Goal: Task Accomplishment & Management: Manage account settings

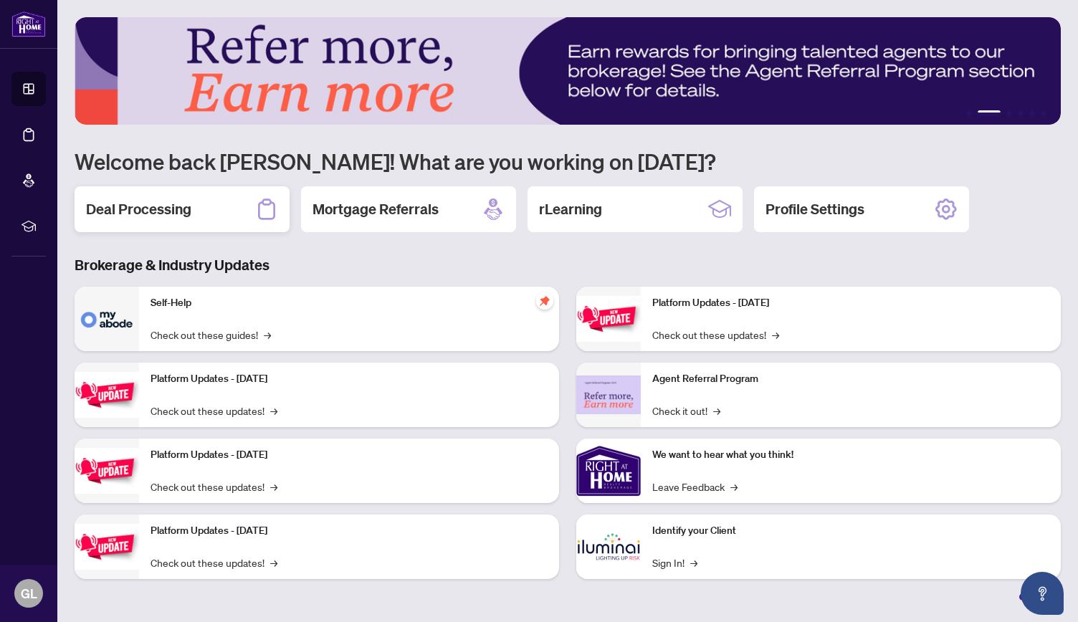
click at [115, 213] on h2 "Deal Processing" at bounding box center [138, 209] width 105 height 20
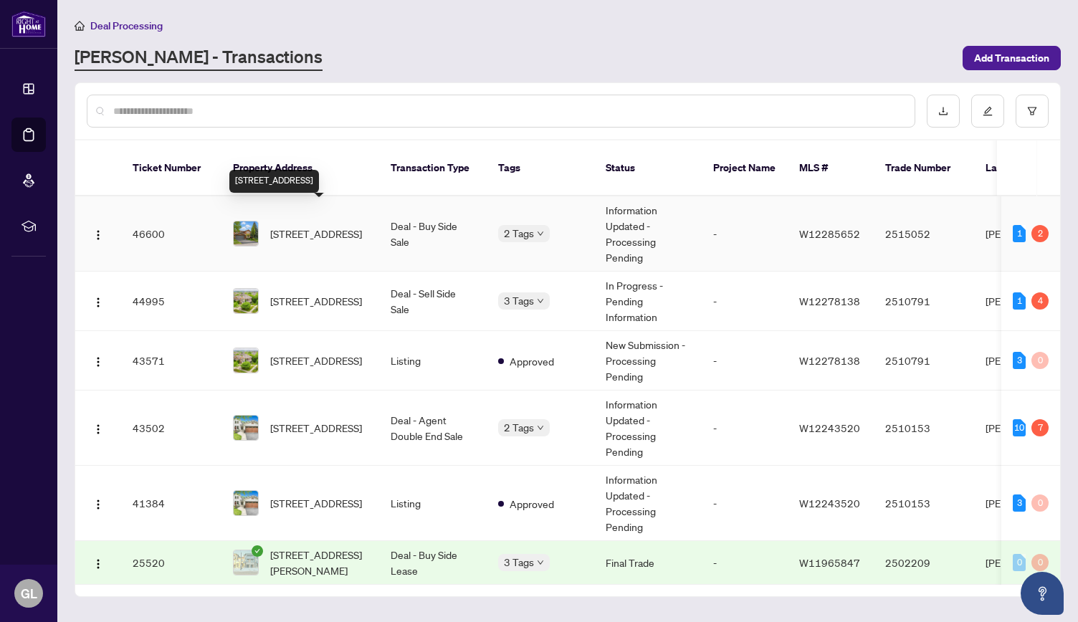
click at [333, 226] on span "[STREET_ADDRESS]" at bounding box center [316, 234] width 92 height 16
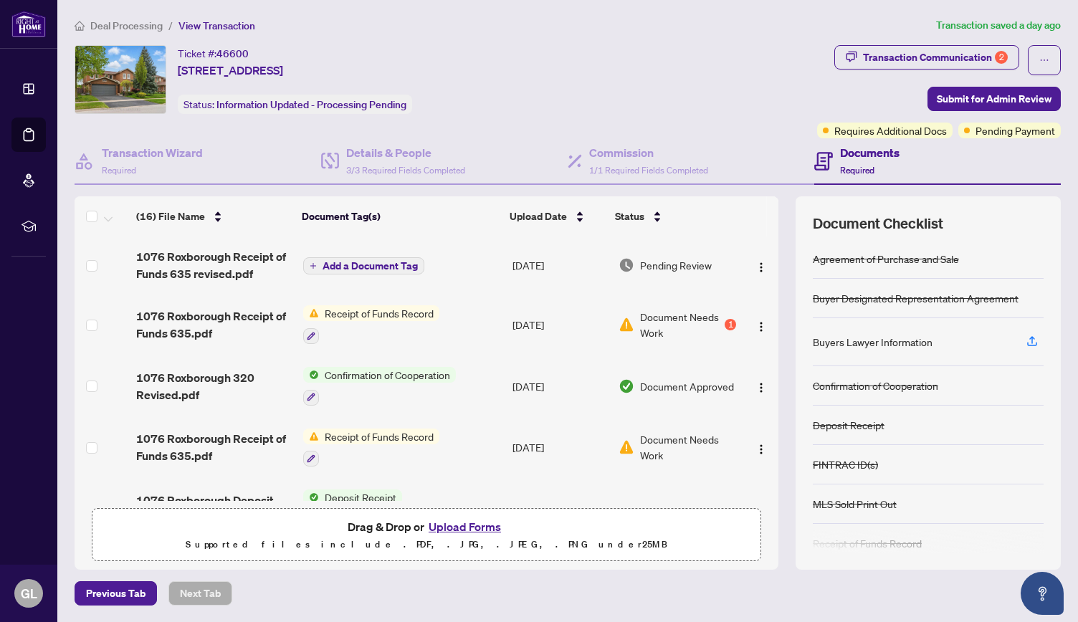
click at [704, 320] on span "Document Needs Work" at bounding box center [681, 325] width 82 height 32
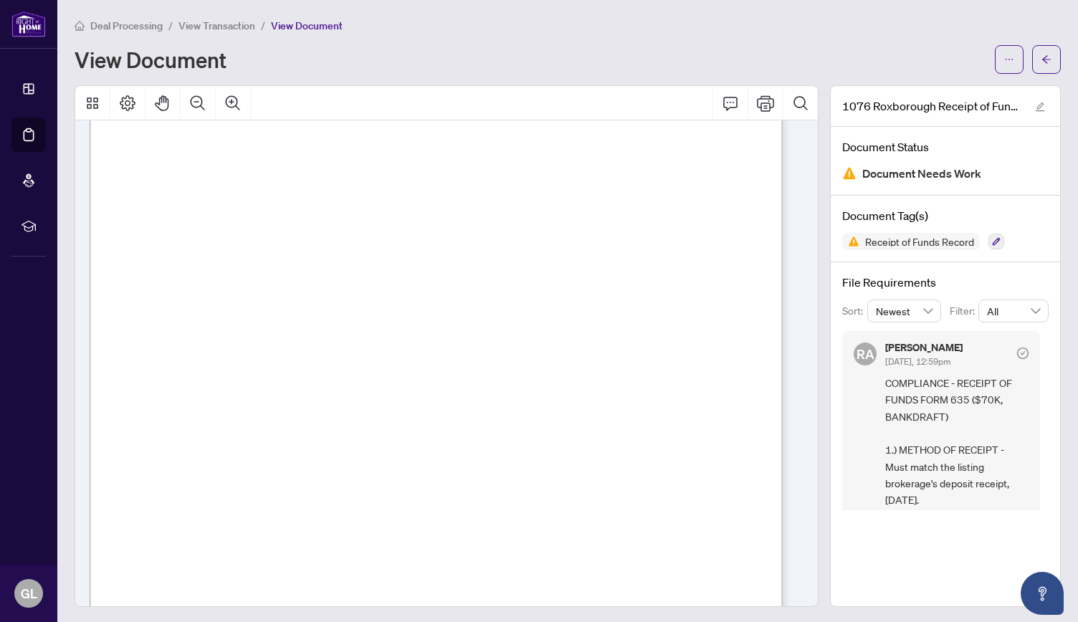
scroll to position [145, 0]
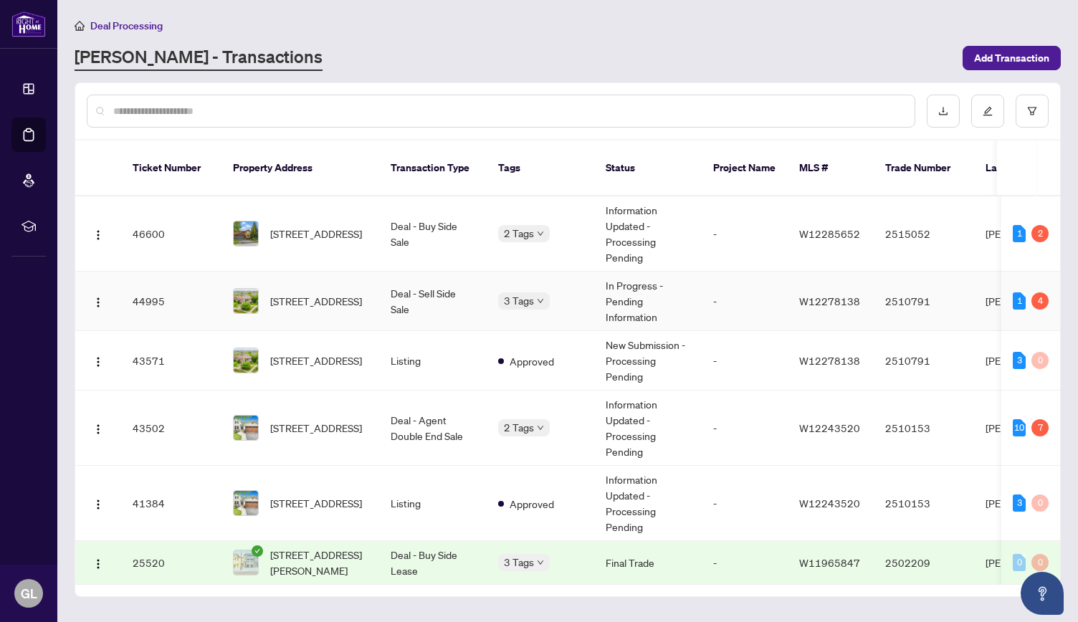
click at [329, 293] on span "[STREET_ADDRESS]" at bounding box center [316, 301] width 92 height 16
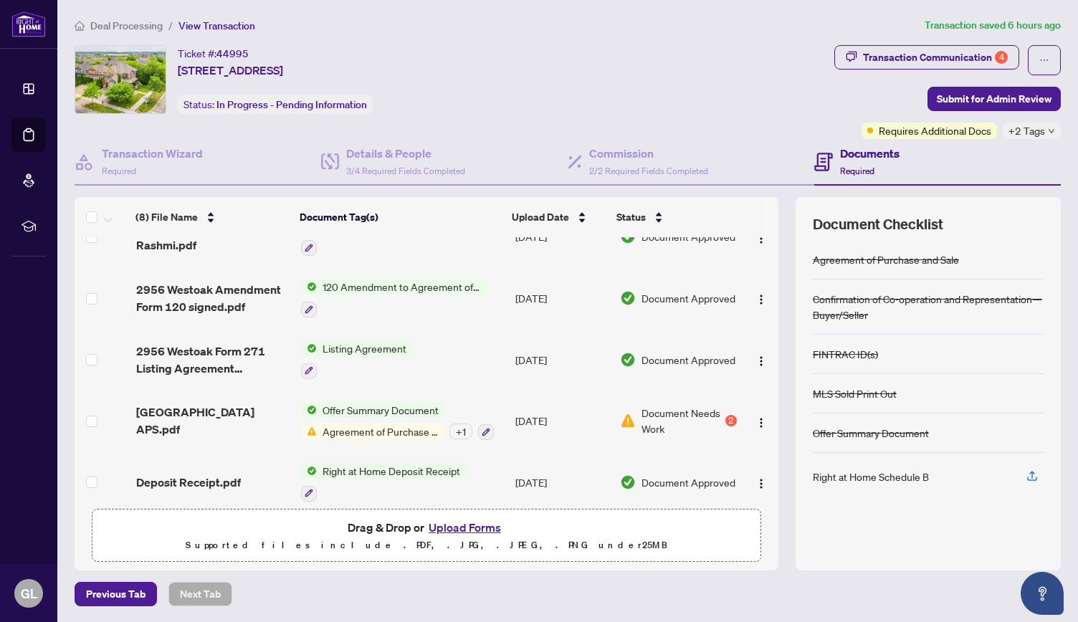
scroll to position [224, 0]
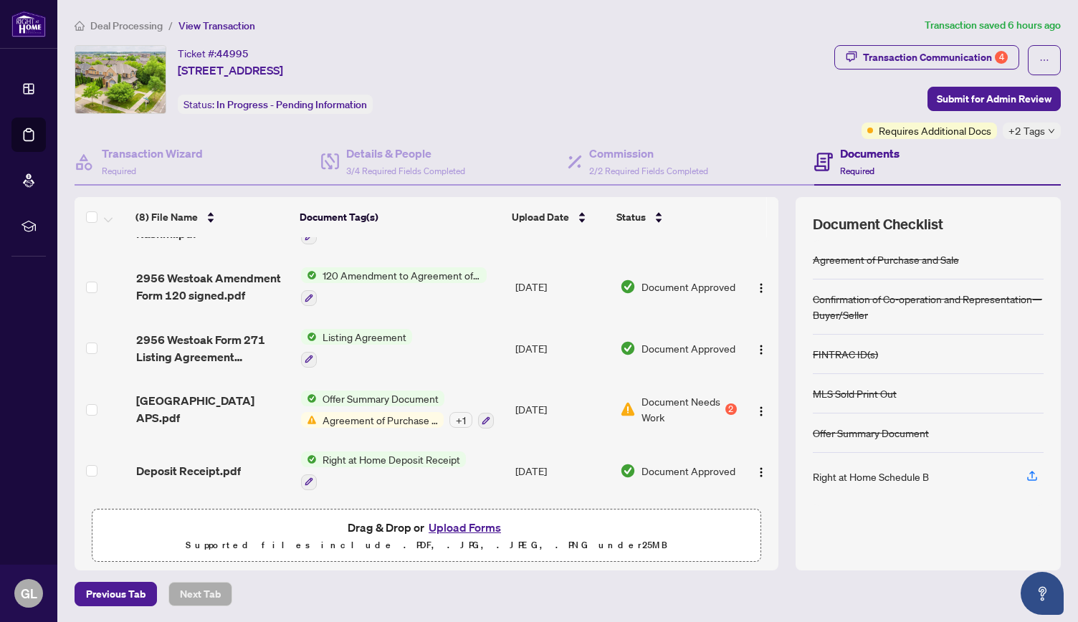
click at [659, 403] on span "Document Needs Work" at bounding box center [681, 409] width 80 height 32
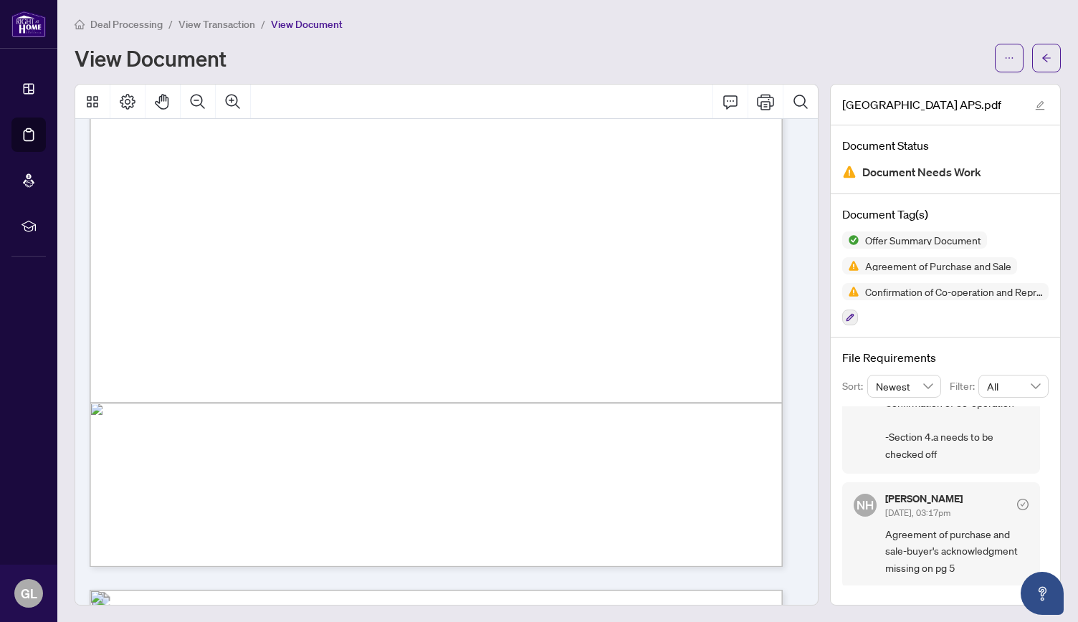
scroll to position [4981, 0]
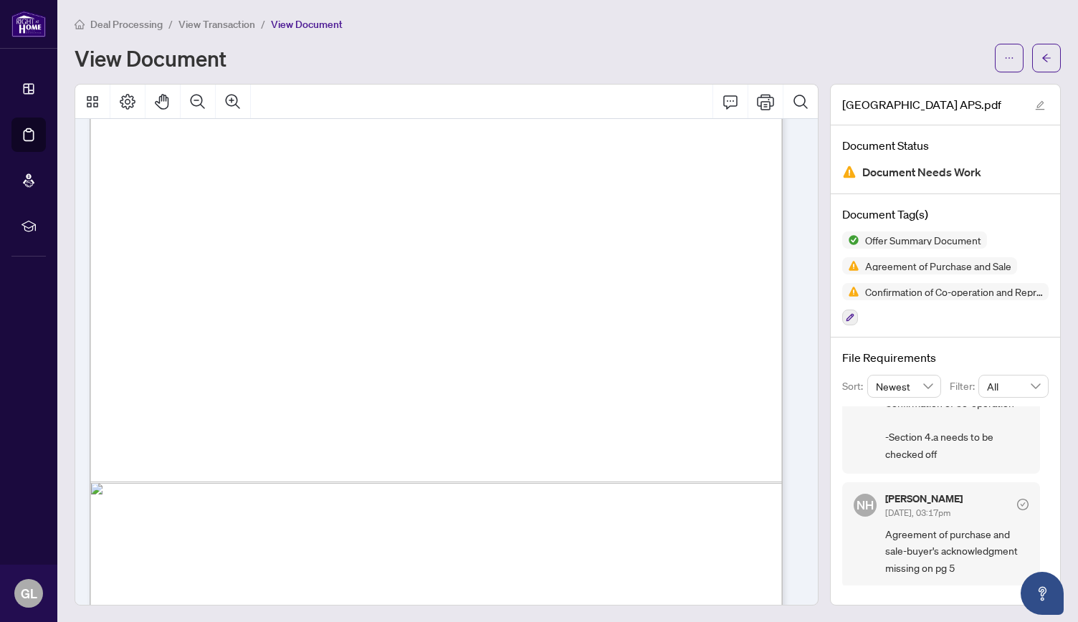
drag, startPoint x: 111, startPoint y: 543, endPoint x: 275, endPoint y: 540, distance: 164.2
click at [275, 540] on div "Page 6" at bounding box center [637, 458] width 1095 height 1417
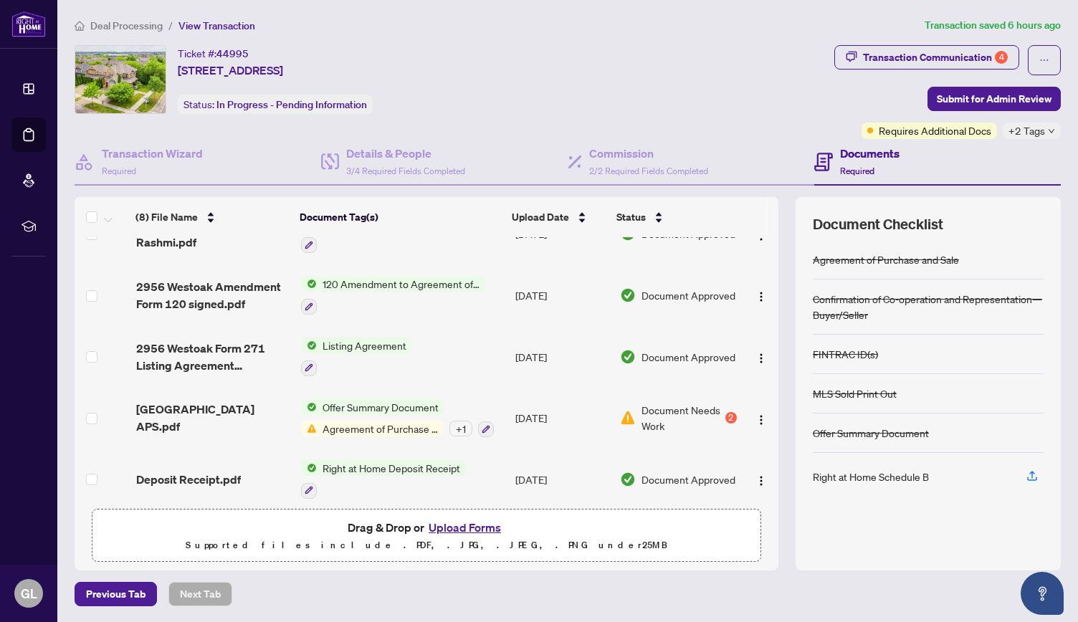
scroll to position [224, 0]
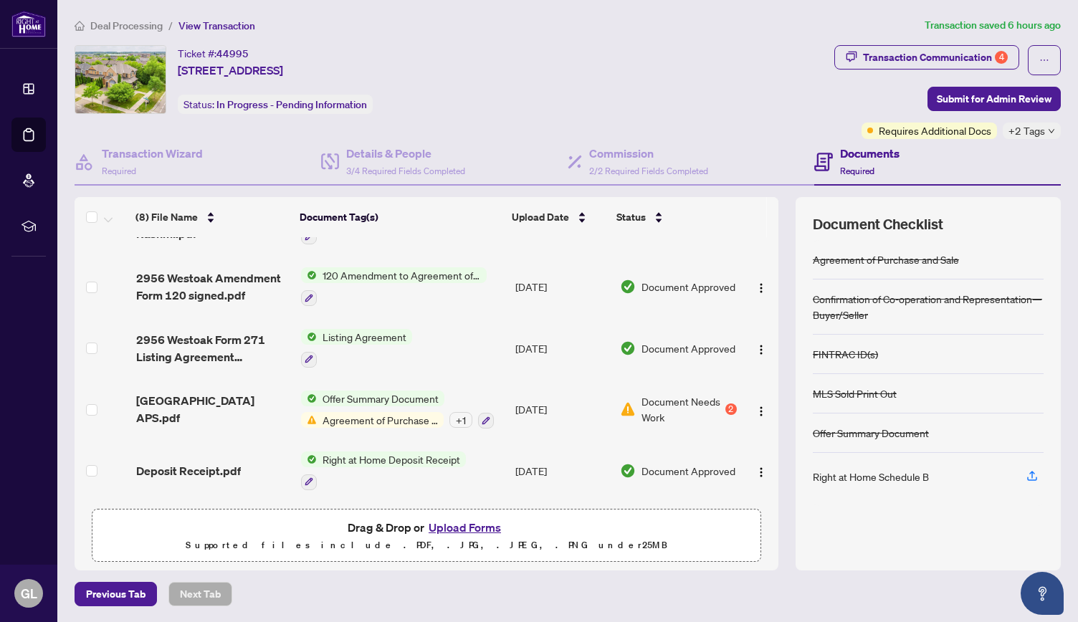
click at [419, 412] on span "Agreement of Purchase and Sale" at bounding box center [380, 420] width 127 height 16
click at [716, 403] on span "Document Needs Work" at bounding box center [681, 409] width 80 height 32
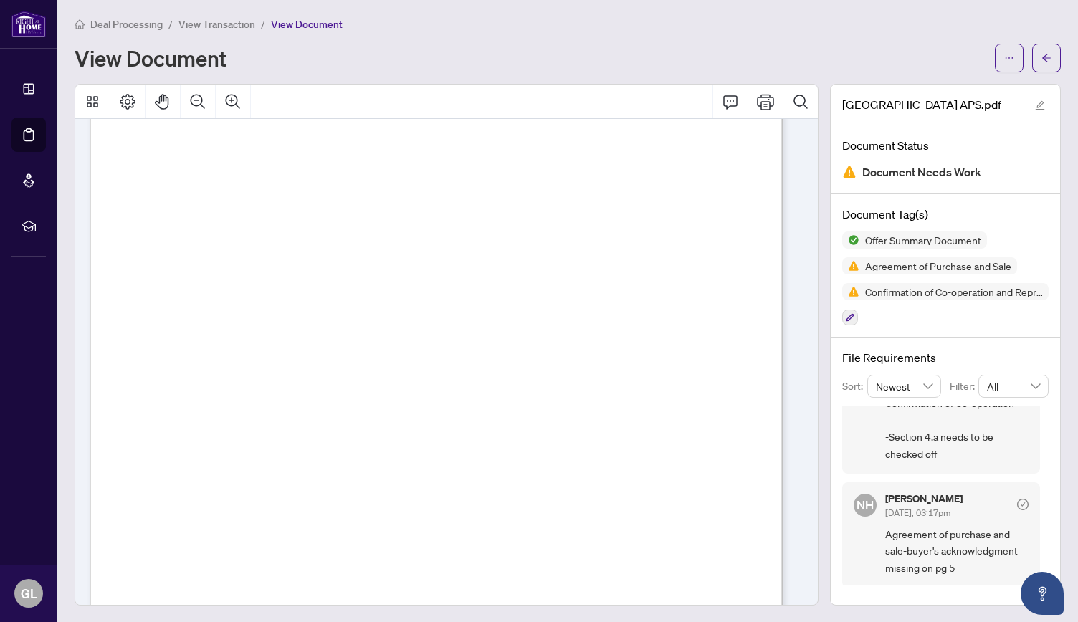
scroll to position [72, 0]
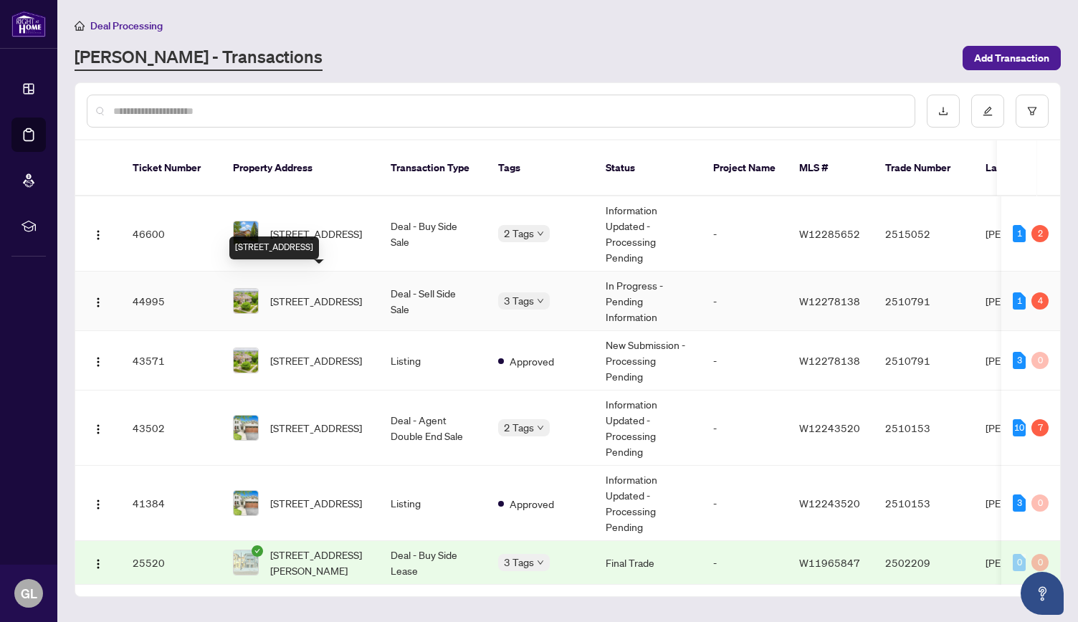
click at [328, 293] on span "[STREET_ADDRESS]" at bounding box center [316, 301] width 92 height 16
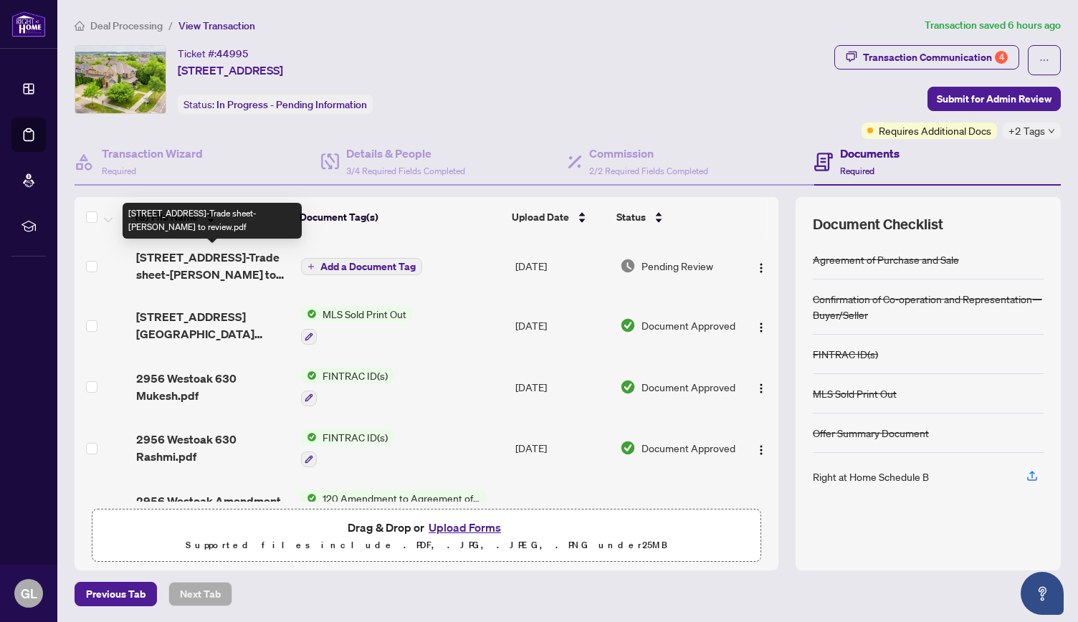
click at [238, 253] on span "[STREET_ADDRESS]-Trade sheet-[PERSON_NAME] to review.pdf" at bounding box center [213, 266] width 154 height 34
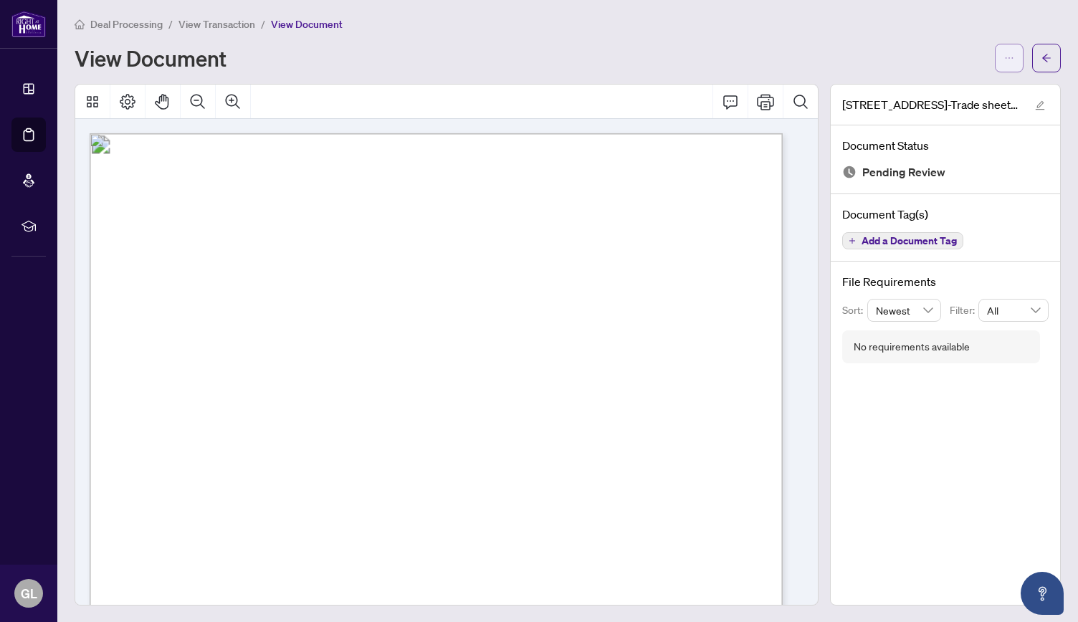
click at [1004, 59] on icon "ellipsis" at bounding box center [1009, 58] width 10 height 10
click at [941, 87] on span "Download" at bounding box center [946, 89] width 109 height 16
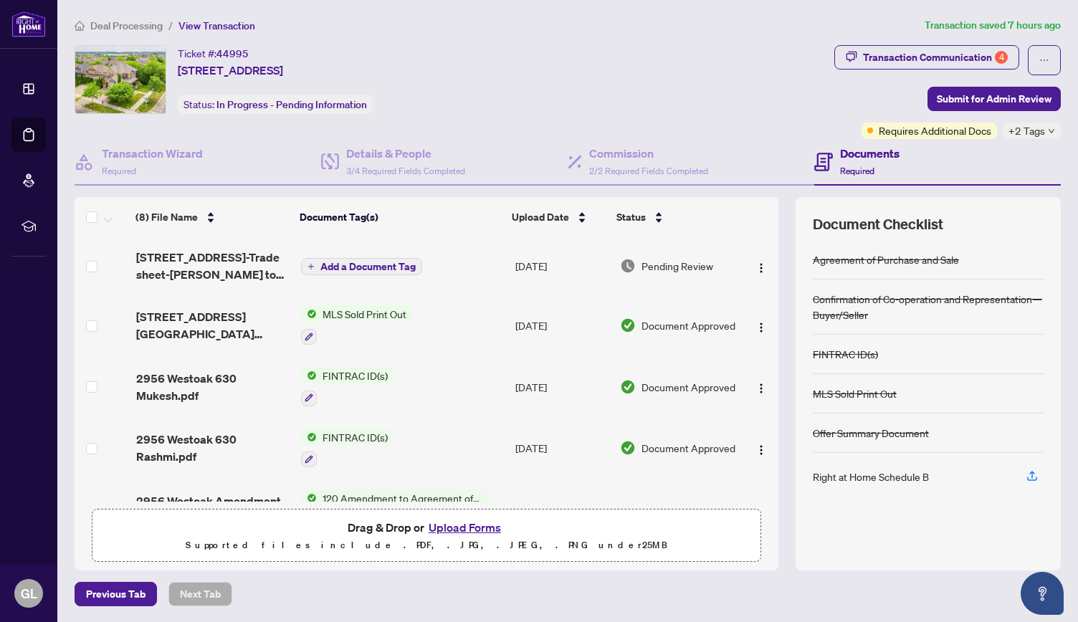
scroll to position [224, 0]
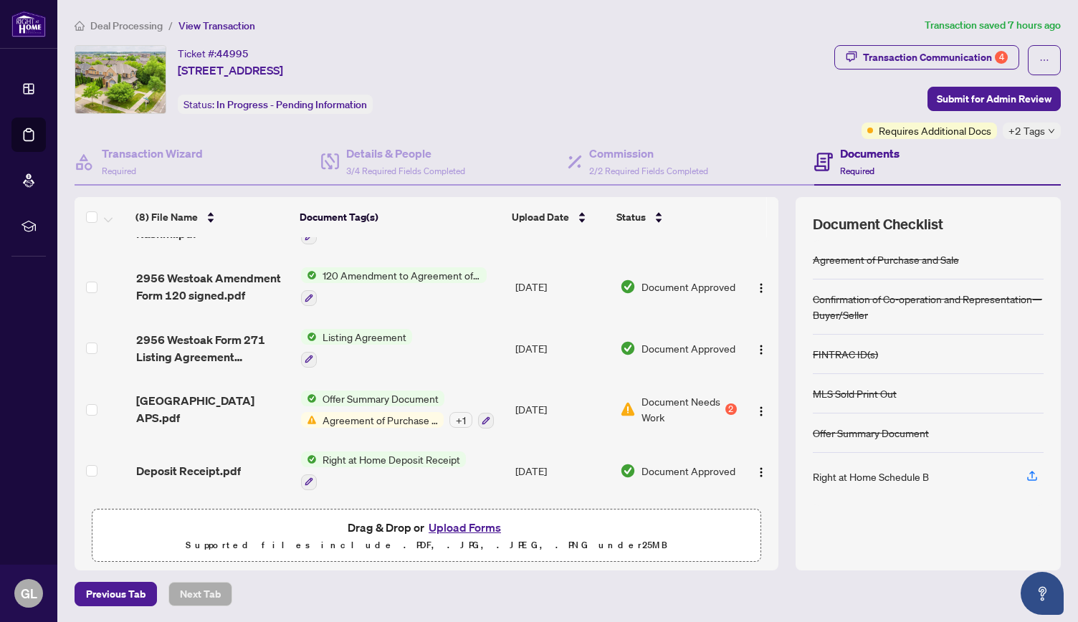
click at [374, 416] on span "Agreement of Purchase and Sale" at bounding box center [380, 420] width 127 height 16
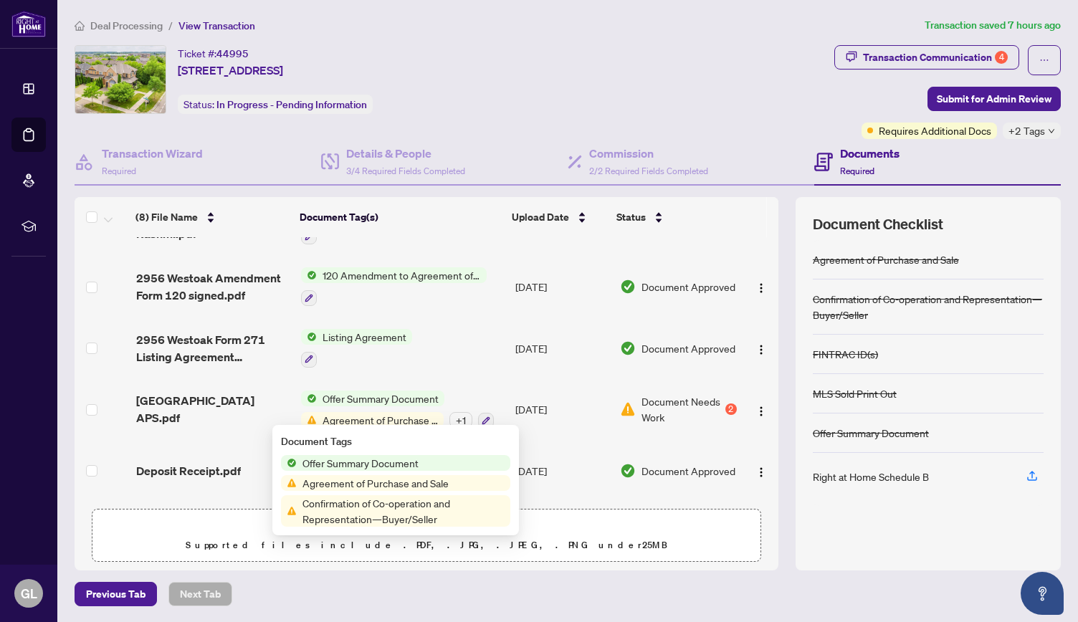
click at [590, 440] on td "[DATE]" at bounding box center [562, 471] width 105 height 62
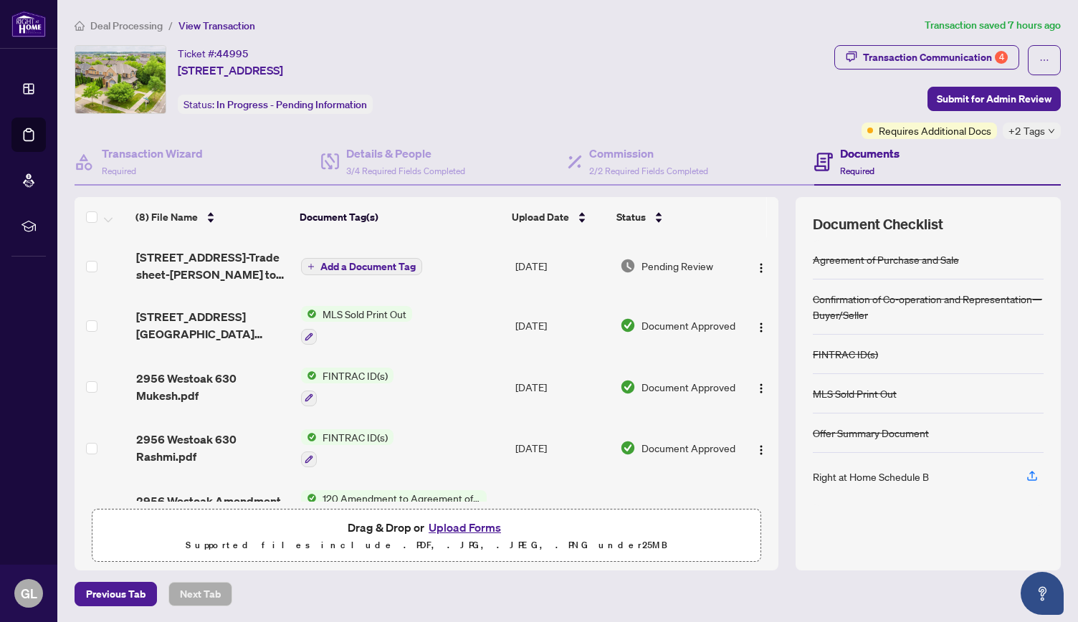
click at [446, 525] on button "Upload Forms" at bounding box center [464, 527] width 81 height 19
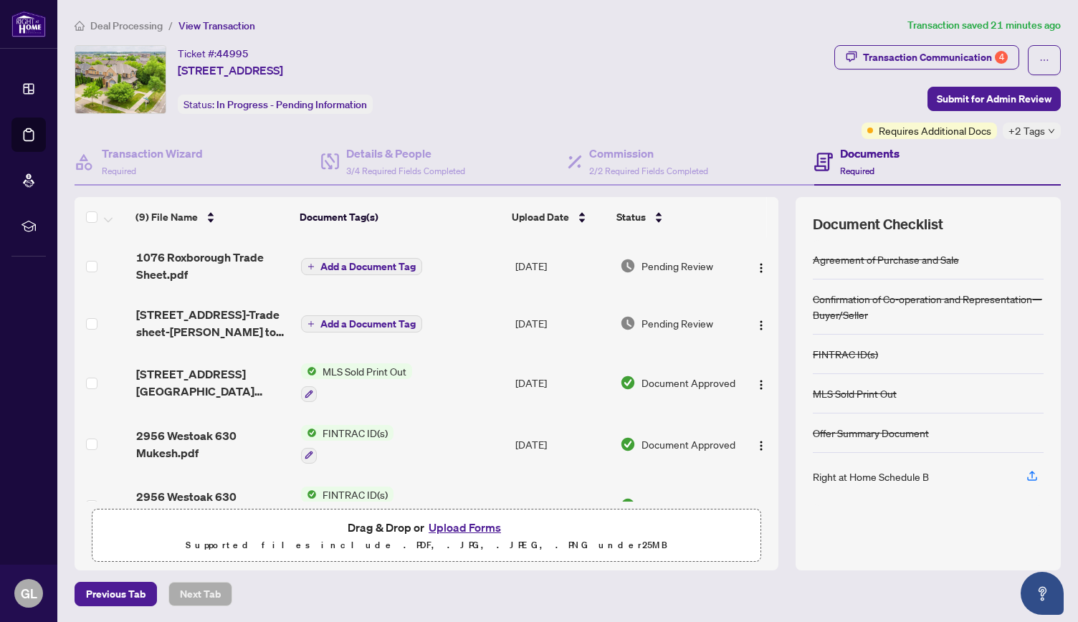
click at [466, 524] on button "Upload Forms" at bounding box center [464, 527] width 81 height 19
click at [755, 264] on img "button" at bounding box center [760, 267] width 11 height 11
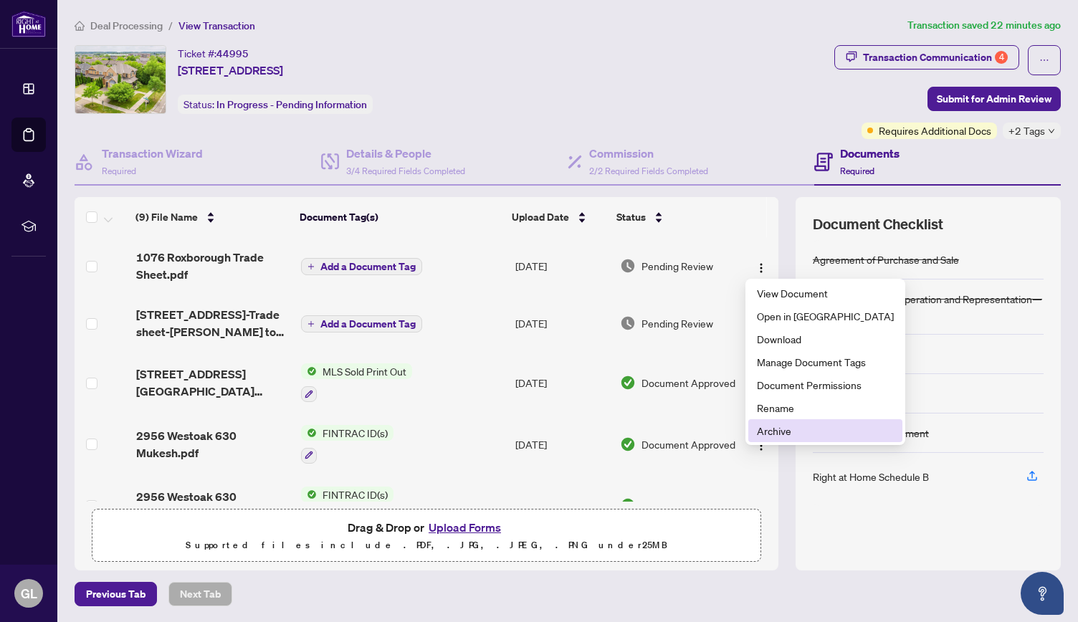
click at [768, 432] on span "Archive" at bounding box center [825, 431] width 137 height 16
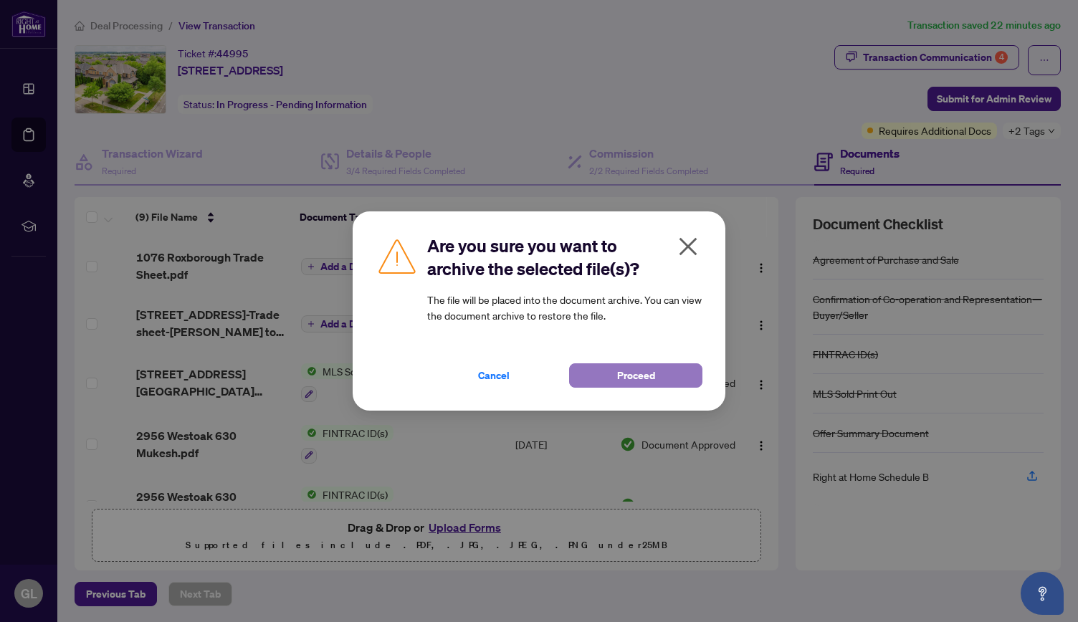
click at [655, 375] on button "Proceed" at bounding box center [635, 375] width 133 height 24
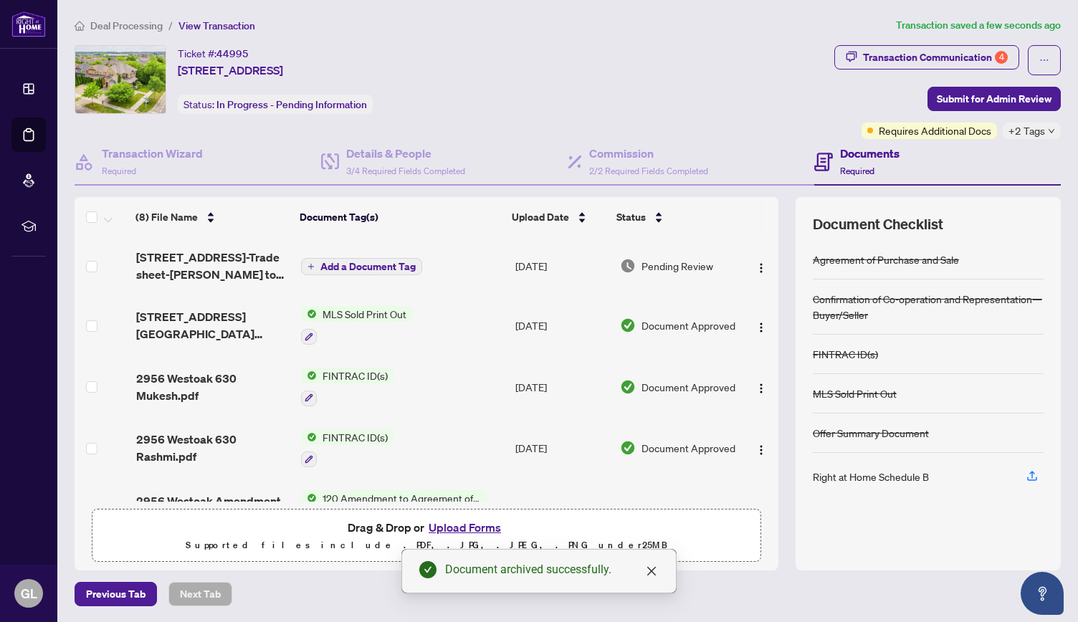
click at [467, 520] on button "Upload Forms" at bounding box center [464, 527] width 81 height 19
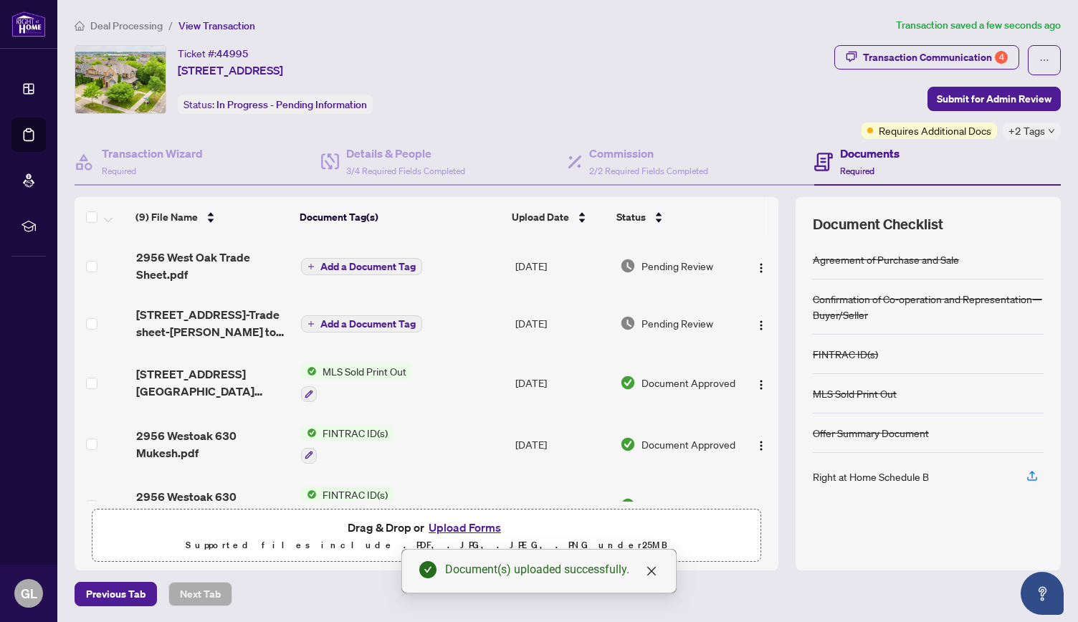
click at [466, 527] on button "Upload Forms" at bounding box center [464, 527] width 81 height 19
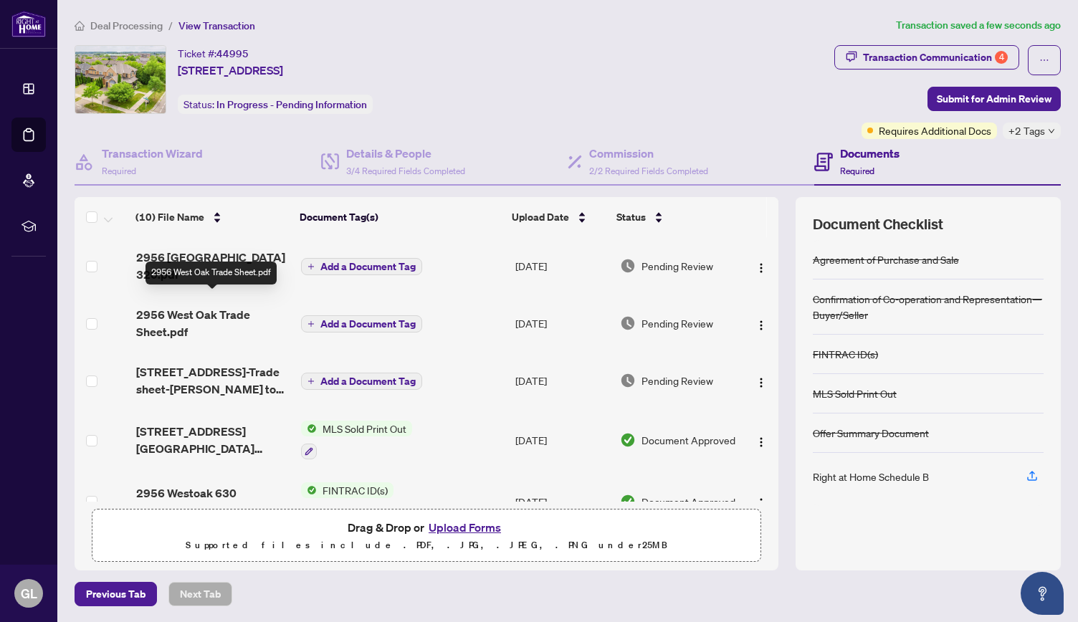
click at [214, 306] on span "2956 West Oak Trade Sheet.pdf" at bounding box center [213, 323] width 154 height 34
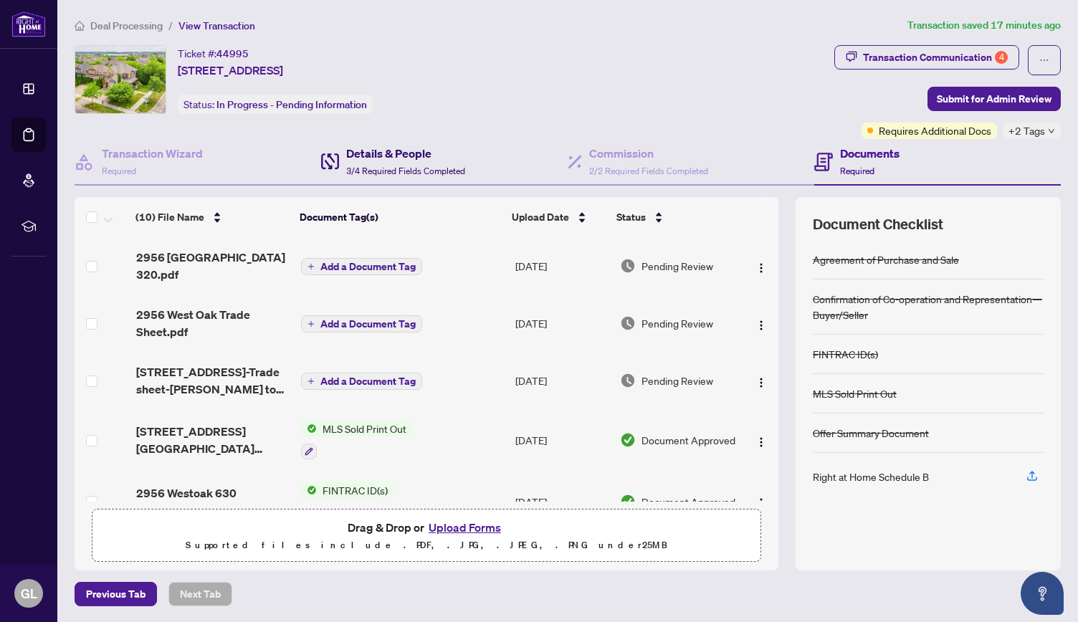
click at [400, 160] on h4 "Details & People" at bounding box center [405, 153] width 119 height 17
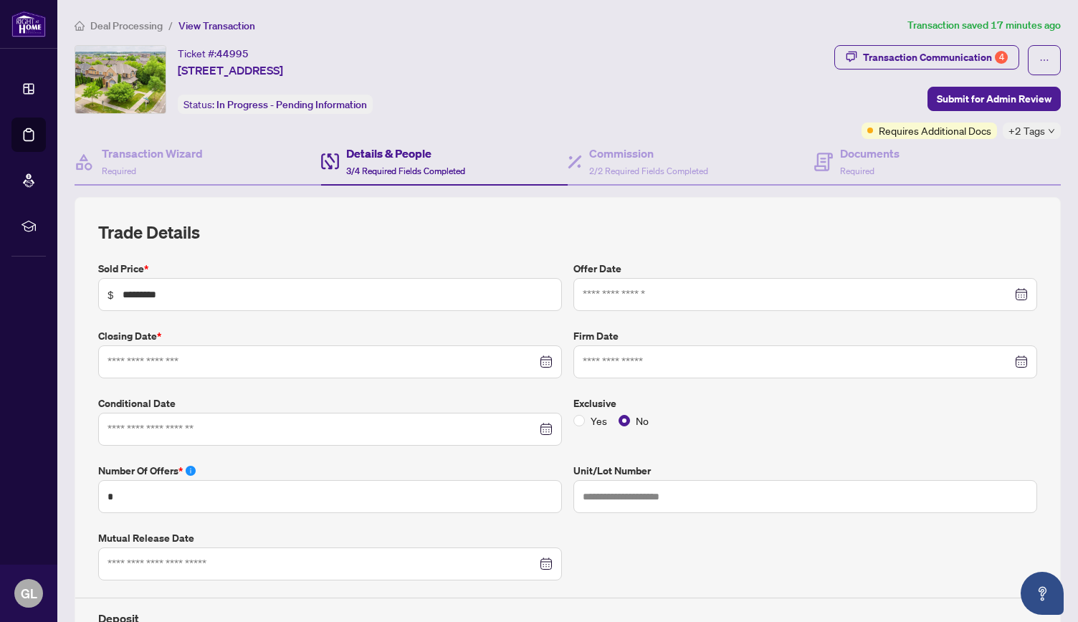
type input "**********"
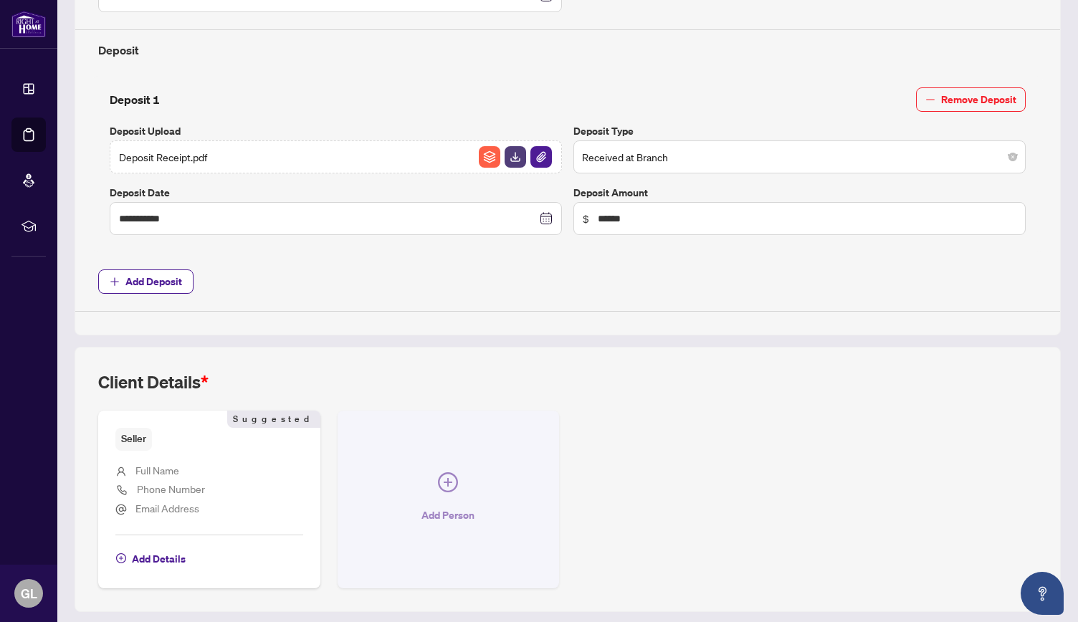
scroll to position [603, 0]
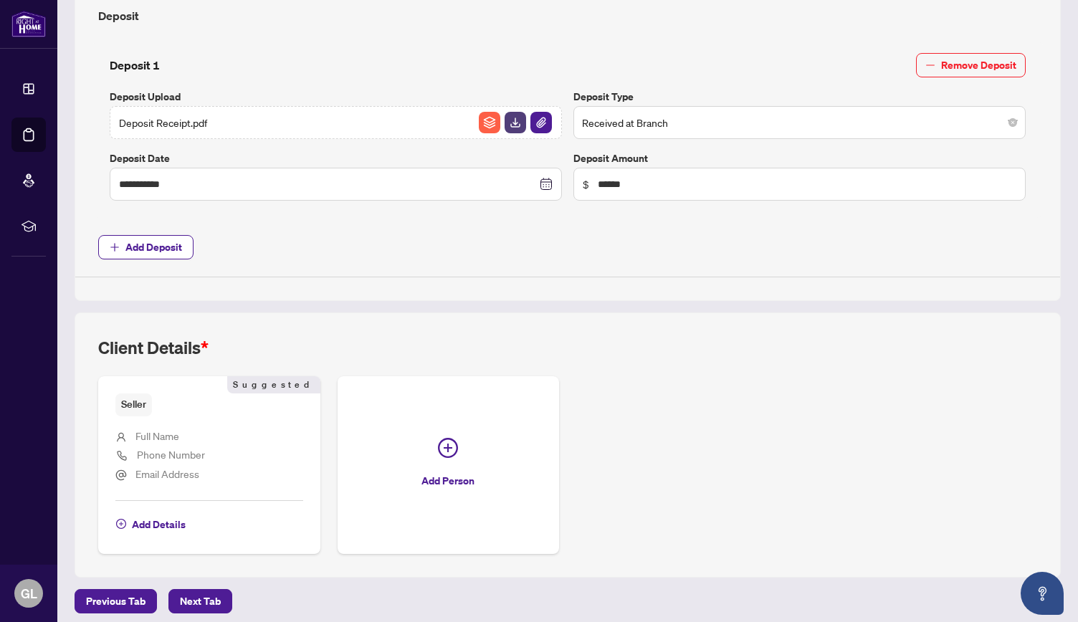
click at [181, 430] on li "Full Name" at bounding box center [209, 437] width 188 height 19
click at [161, 518] on span "Add Details" at bounding box center [159, 524] width 54 height 23
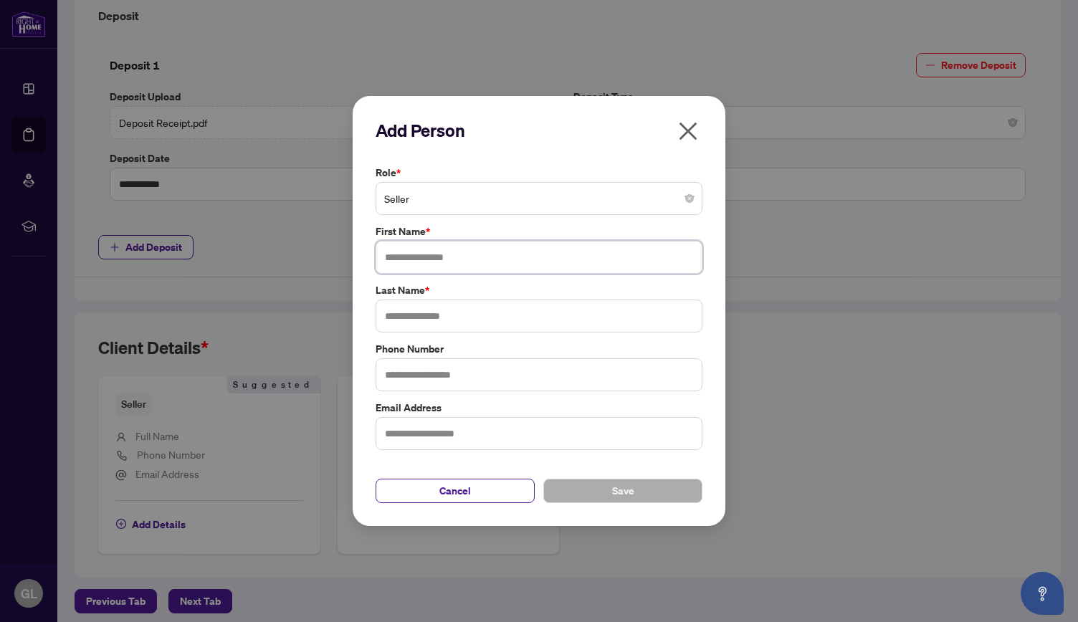
click at [431, 264] on input "text" at bounding box center [539, 257] width 327 height 33
type input "**********"
click at [407, 312] on input "text" at bounding box center [539, 316] width 327 height 33
type input "***"
click at [589, 488] on button "Save" at bounding box center [622, 491] width 159 height 24
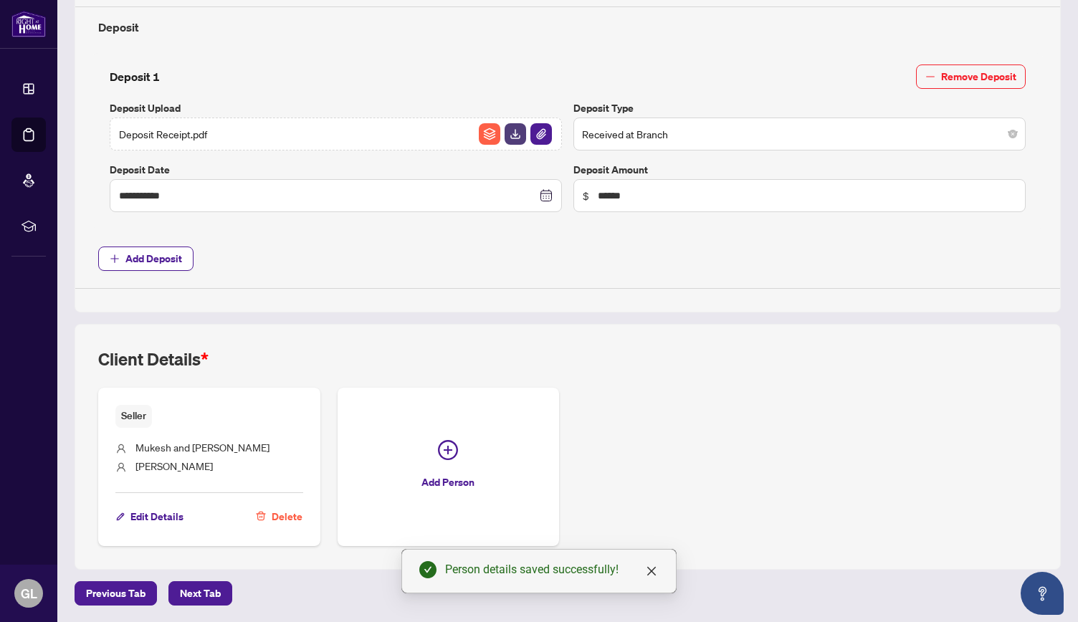
scroll to position [583, 0]
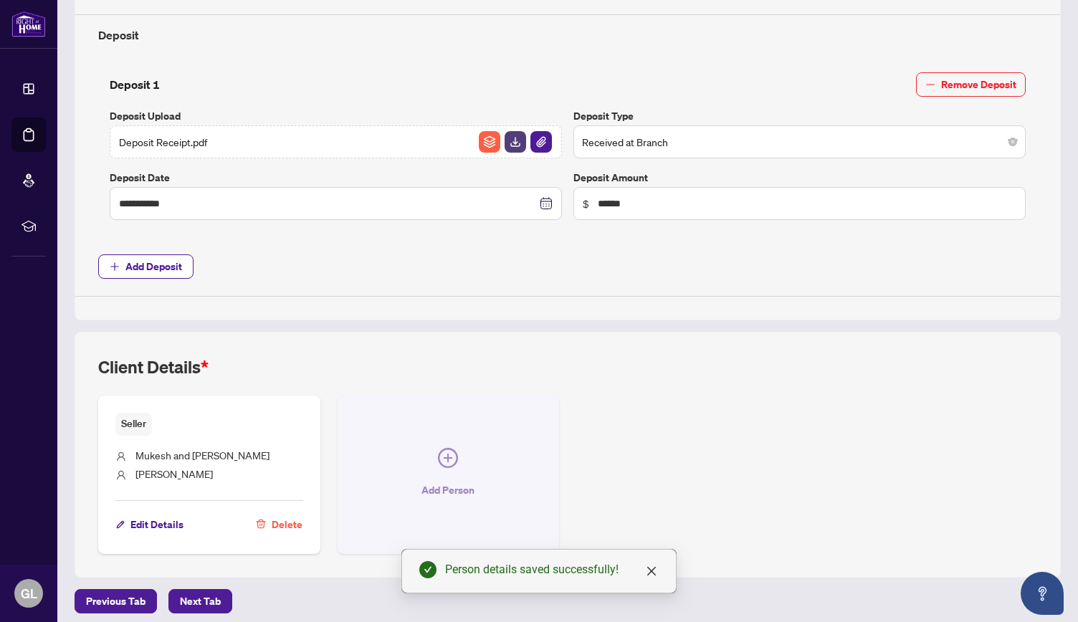
click at [439, 464] on span "button" at bounding box center [448, 461] width 20 height 26
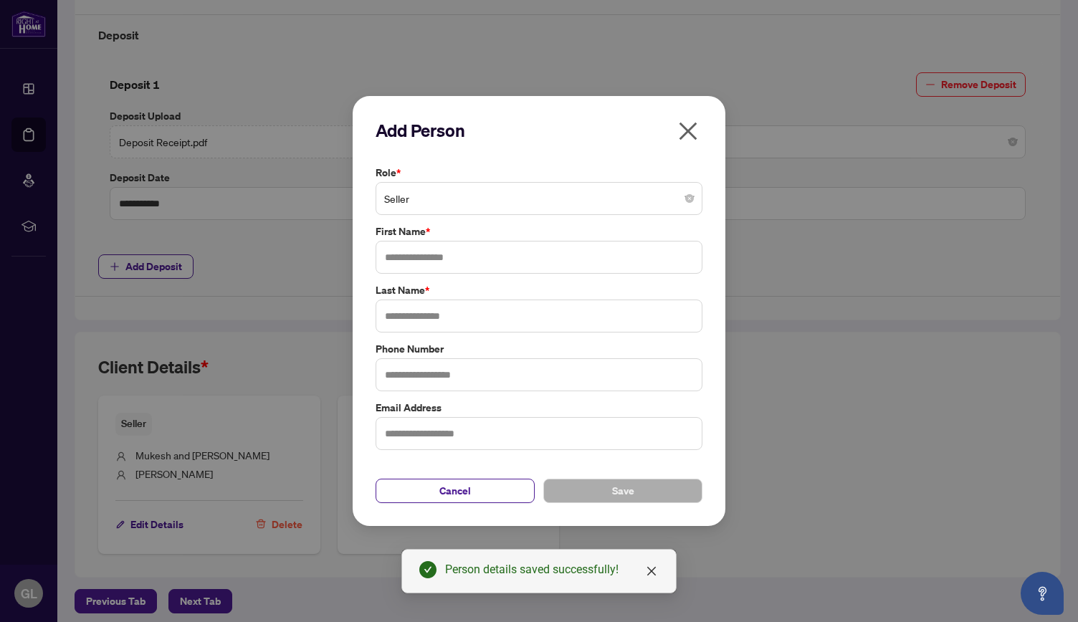
click at [460, 194] on span "Seller" at bounding box center [539, 198] width 310 height 27
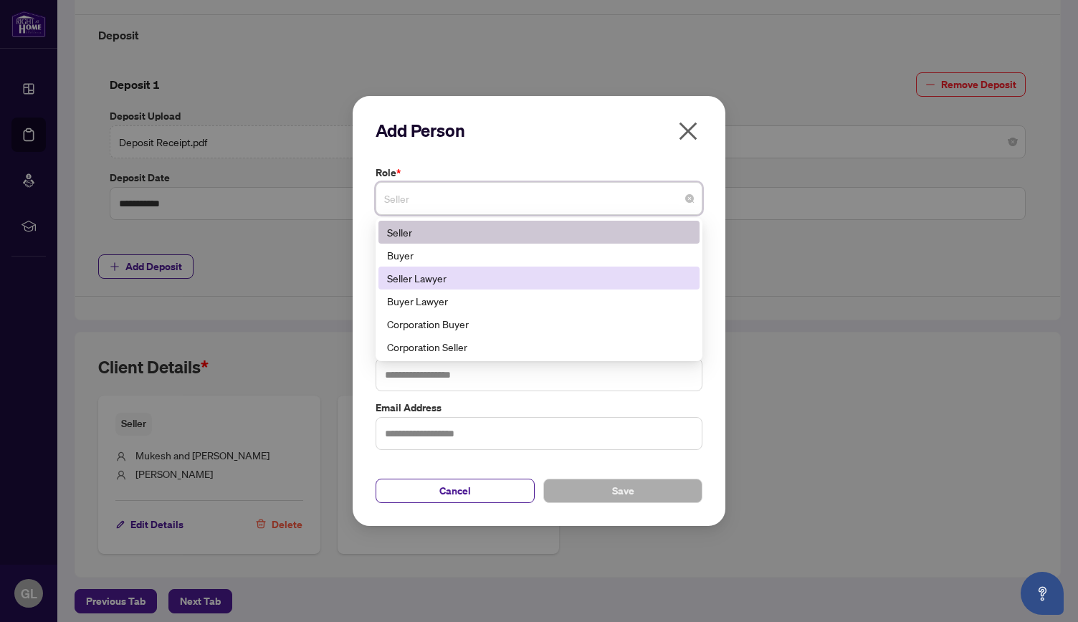
click at [445, 283] on div "Seller Lawyer" at bounding box center [539, 278] width 304 height 16
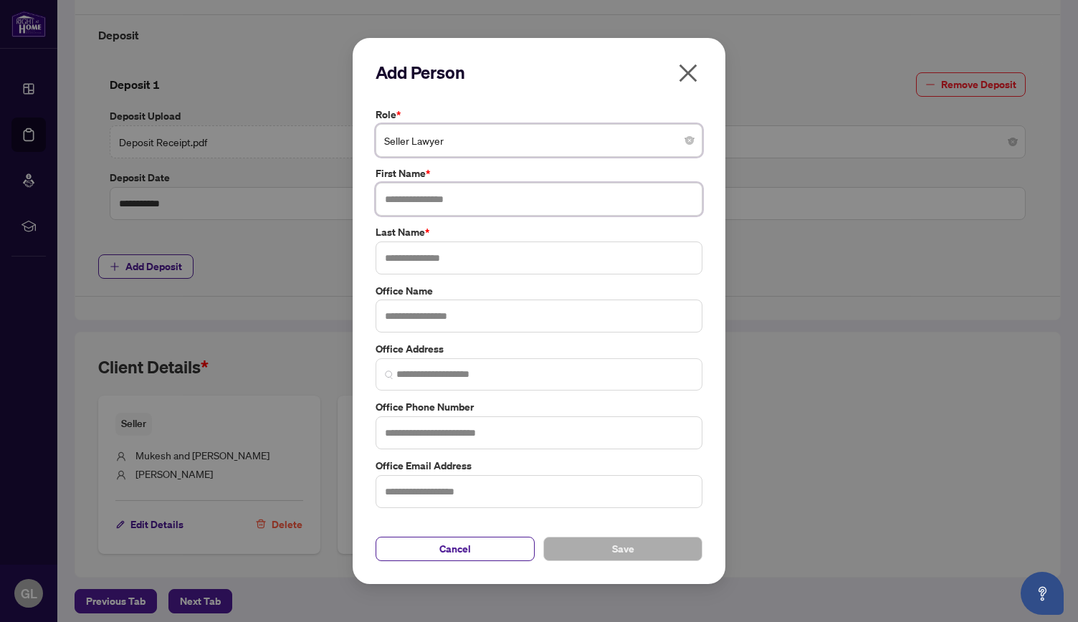
click at [439, 204] on input "text" at bounding box center [539, 199] width 327 height 33
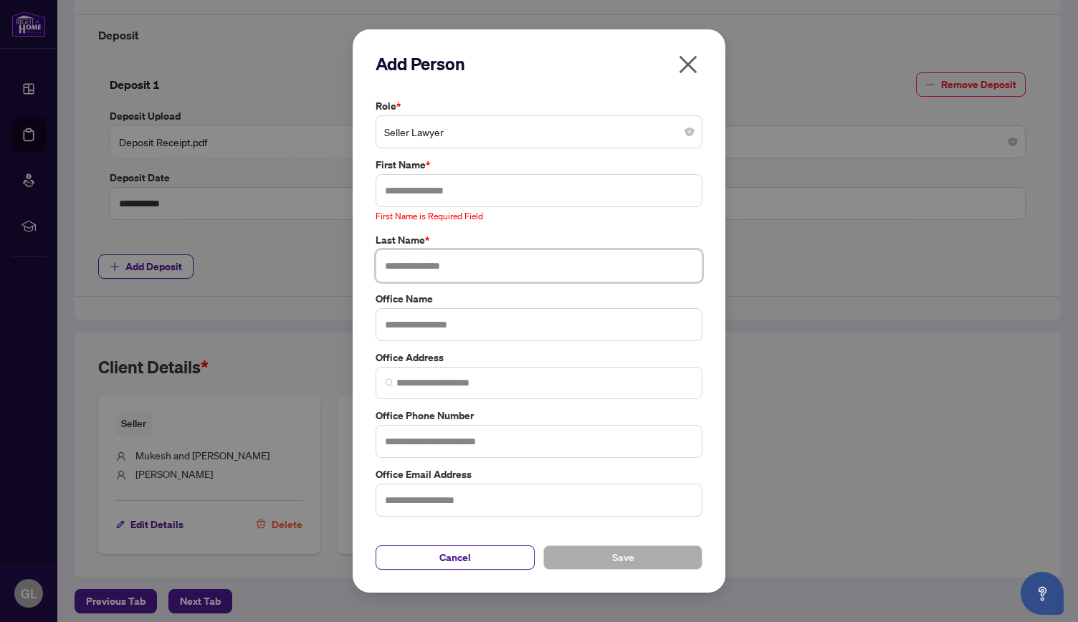
click at [445, 266] on input "text" at bounding box center [539, 265] width 327 height 33
paste input "**********"
drag, startPoint x: 416, startPoint y: 267, endPoint x: 374, endPoint y: 271, distance: 42.5
click at [374, 271] on div "**********" at bounding box center [538, 257] width 335 height 50
type input "********"
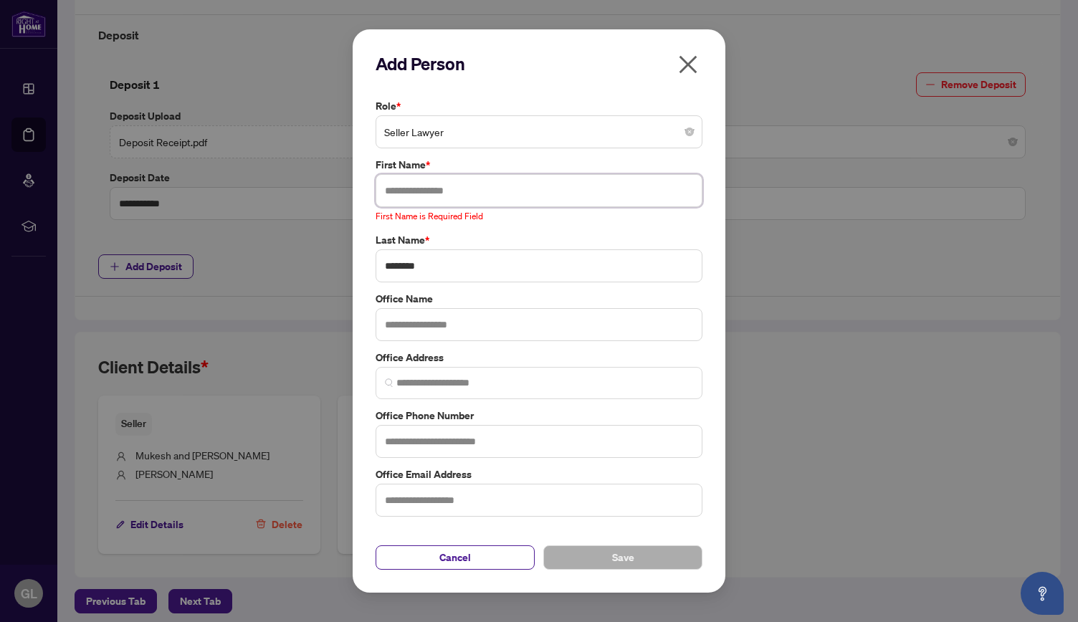
click at [391, 188] on input "text" at bounding box center [539, 190] width 327 height 33
paste input "******"
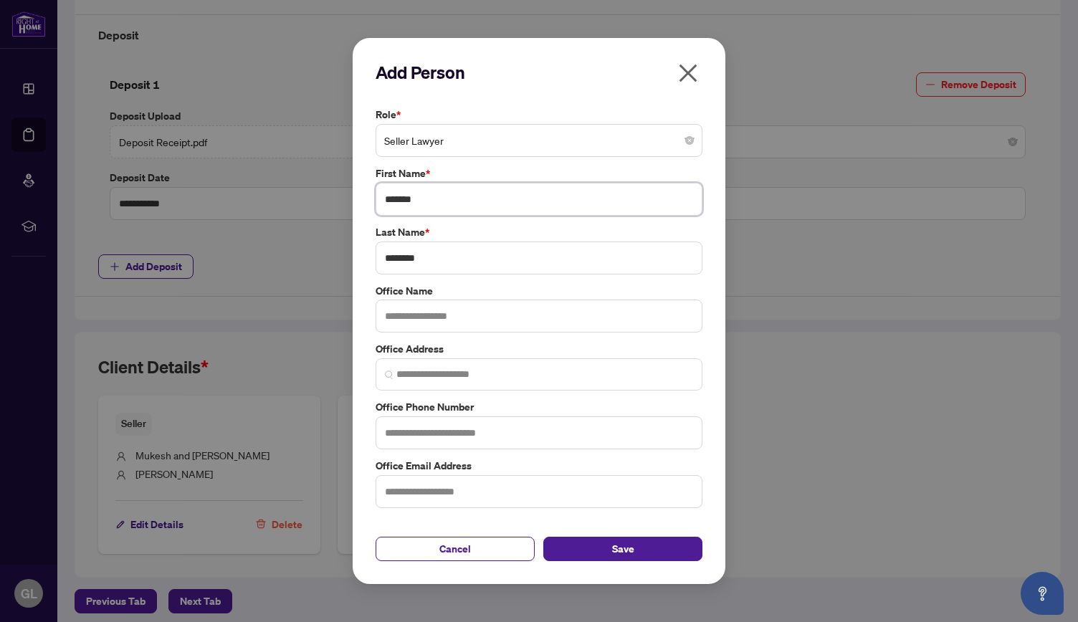
type input "******"
click at [412, 319] on input "text" at bounding box center [539, 316] width 327 height 33
paste input "**********"
type input "**********"
click at [452, 438] on input "text" at bounding box center [539, 432] width 327 height 33
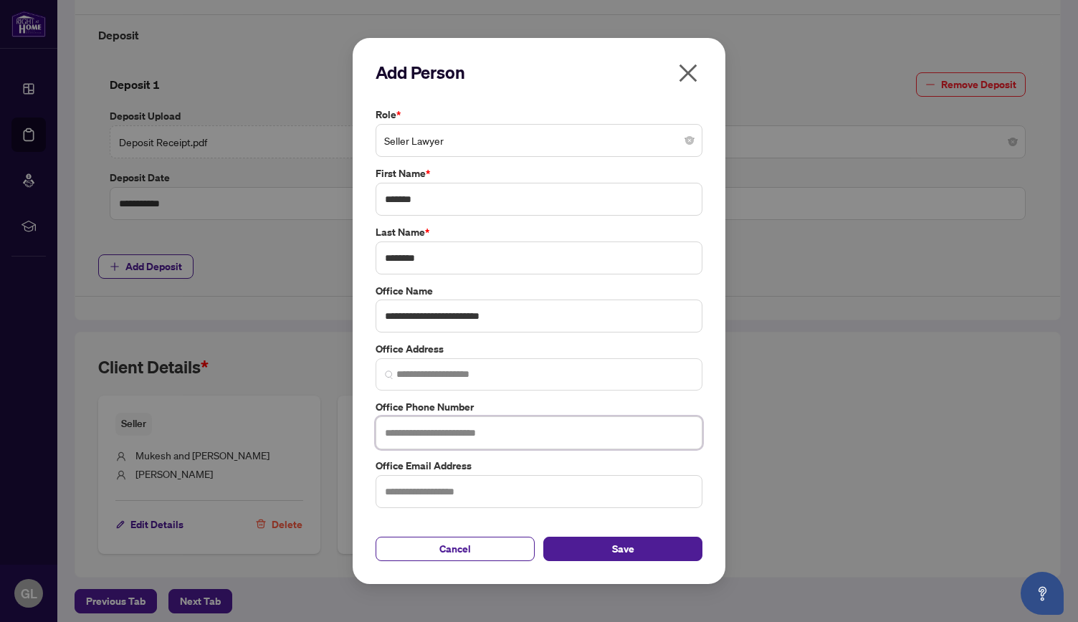
paste input "**********"
type input "**********"
click at [419, 495] on input "text" at bounding box center [539, 491] width 327 height 33
paste input "**********"
type input "**********"
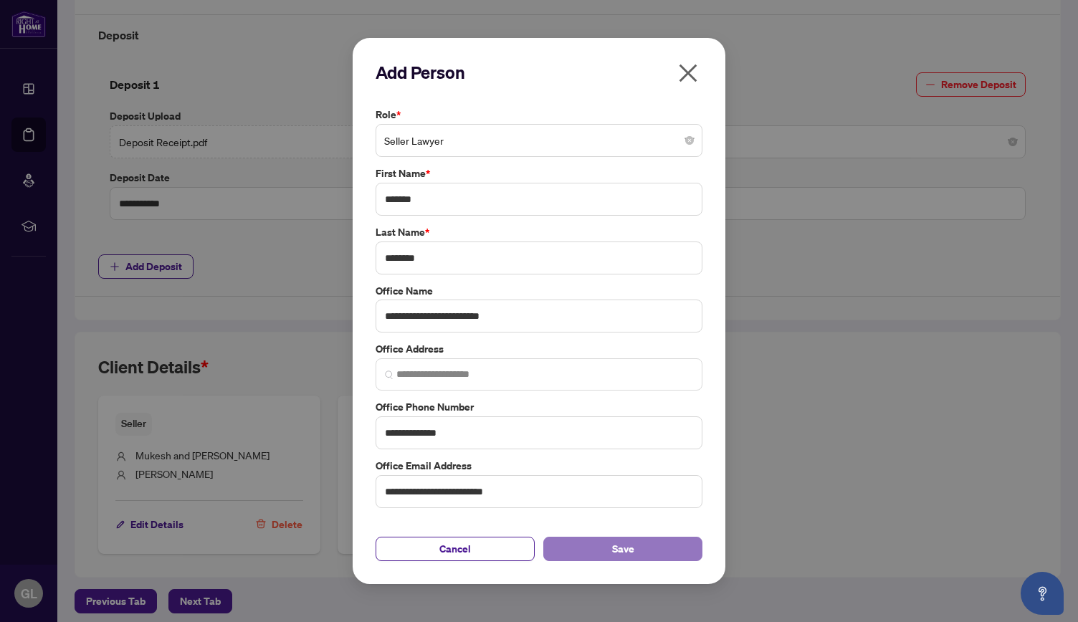
click at [613, 539] on span "Save" at bounding box center [623, 549] width 22 height 23
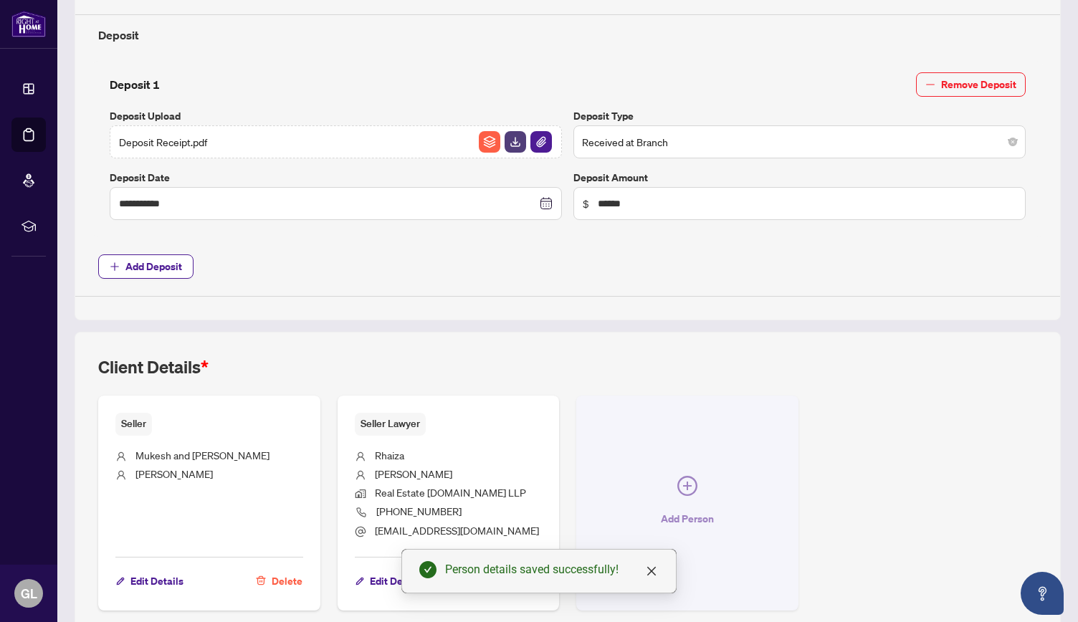
click at [679, 476] on icon "plus-circle" at bounding box center [687, 486] width 20 height 20
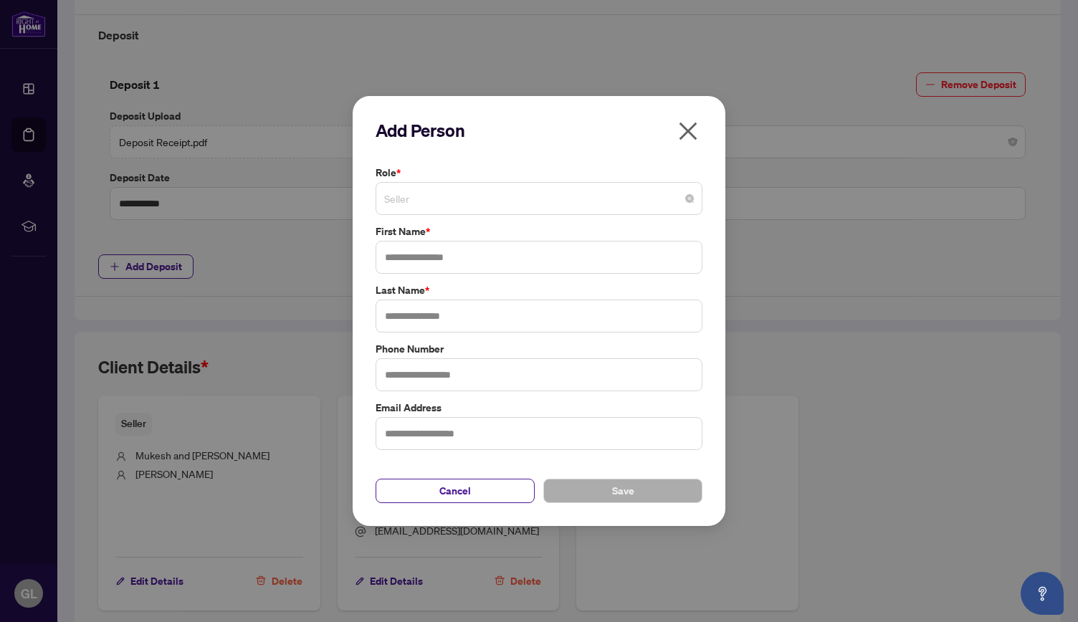
click at [479, 201] on span "Seller" at bounding box center [539, 198] width 310 height 27
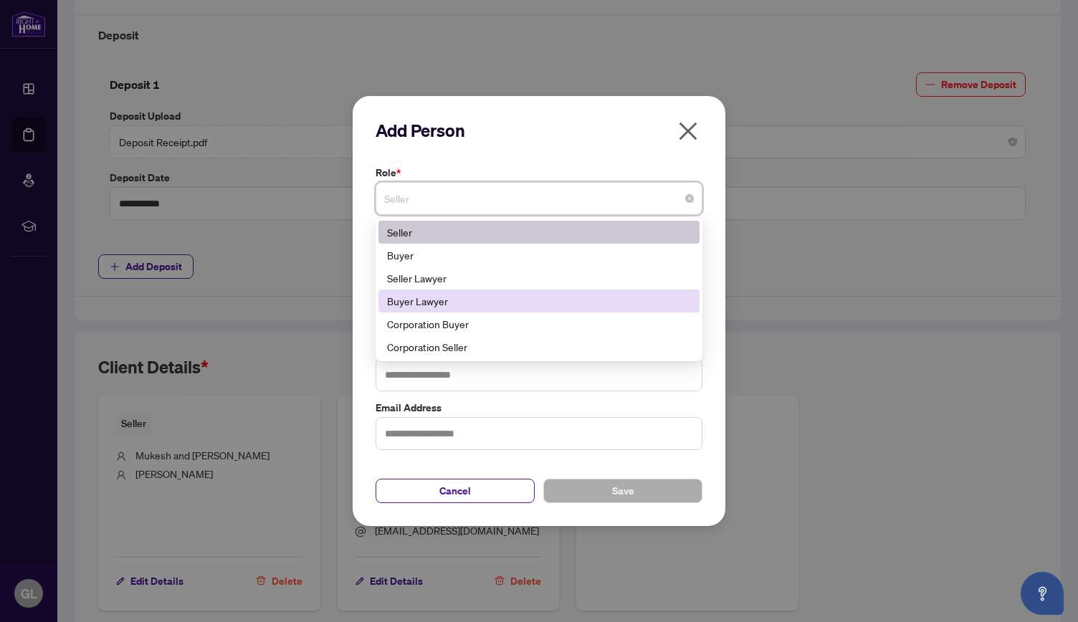
click at [444, 307] on div "Buyer Lawyer" at bounding box center [539, 301] width 304 height 16
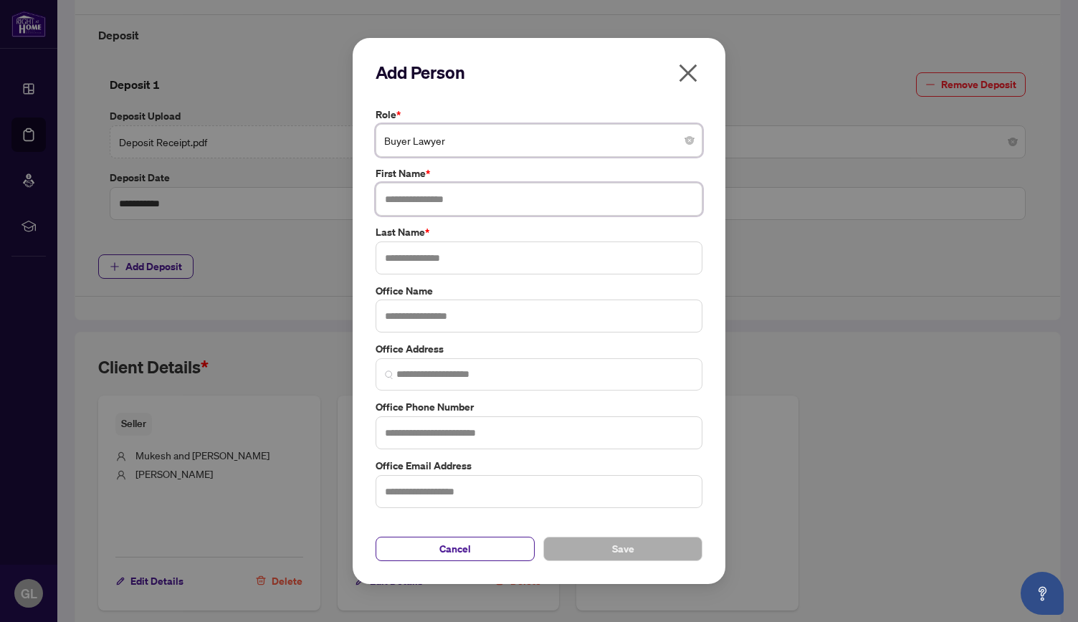
click at [419, 206] on input "text" at bounding box center [539, 199] width 327 height 33
type input "*******"
click at [428, 256] on input "text" at bounding box center [539, 258] width 327 height 33
type input "***"
click at [410, 317] on input "text" at bounding box center [539, 316] width 327 height 33
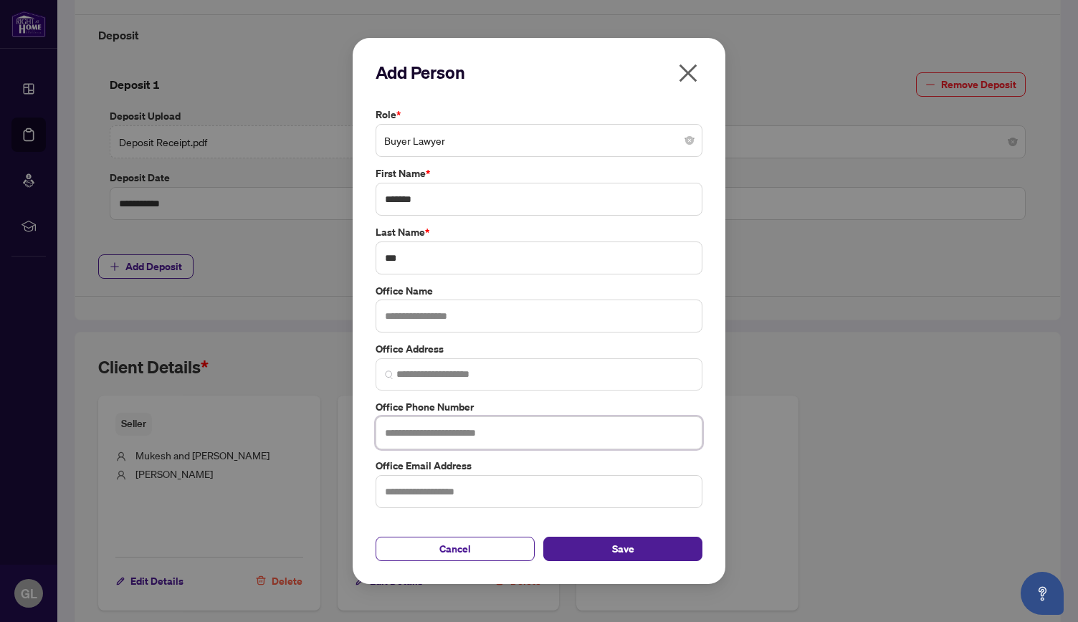
click at [429, 435] on input "text" at bounding box center [539, 432] width 327 height 33
type input "**********"
click at [608, 543] on button "Save" at bounding box center [622, 549] width 159 height 24
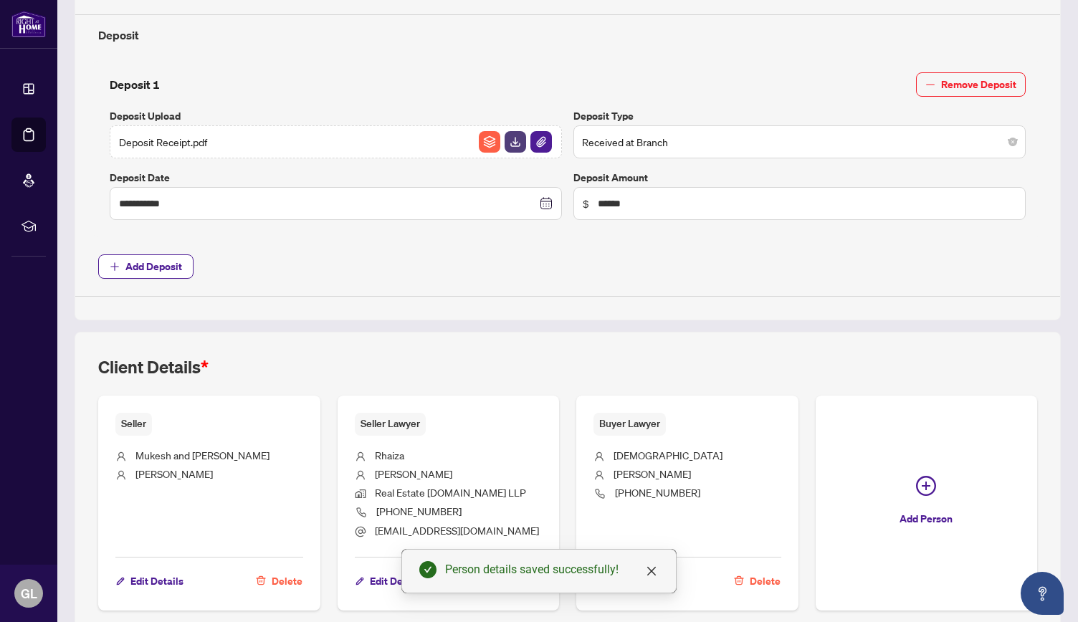
click at [801, 363] on div "Client Details *" at bounding box center [567, 375] width 939 height 40
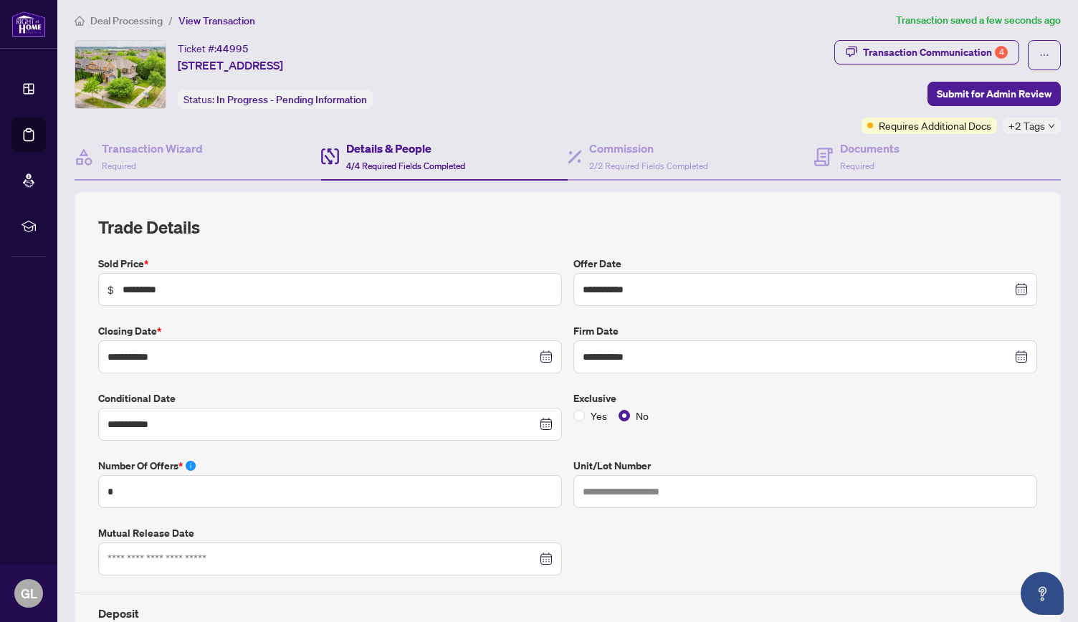
scroll to position [0, 0]
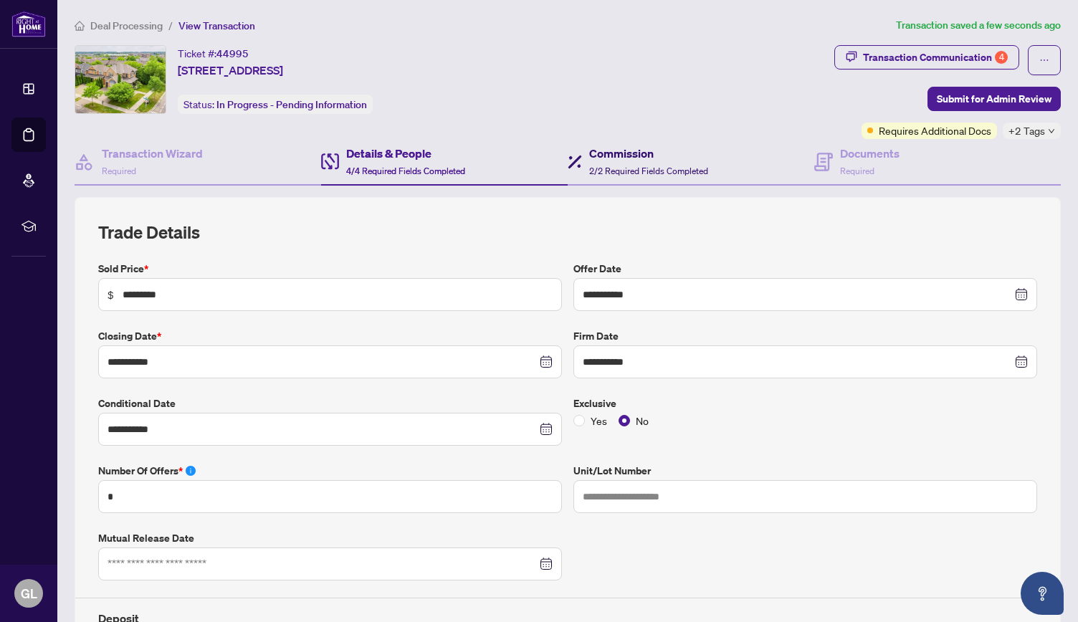
click at [606, 153] on h4 "Commission" at bounding box center [648, 153] width 119 height 17
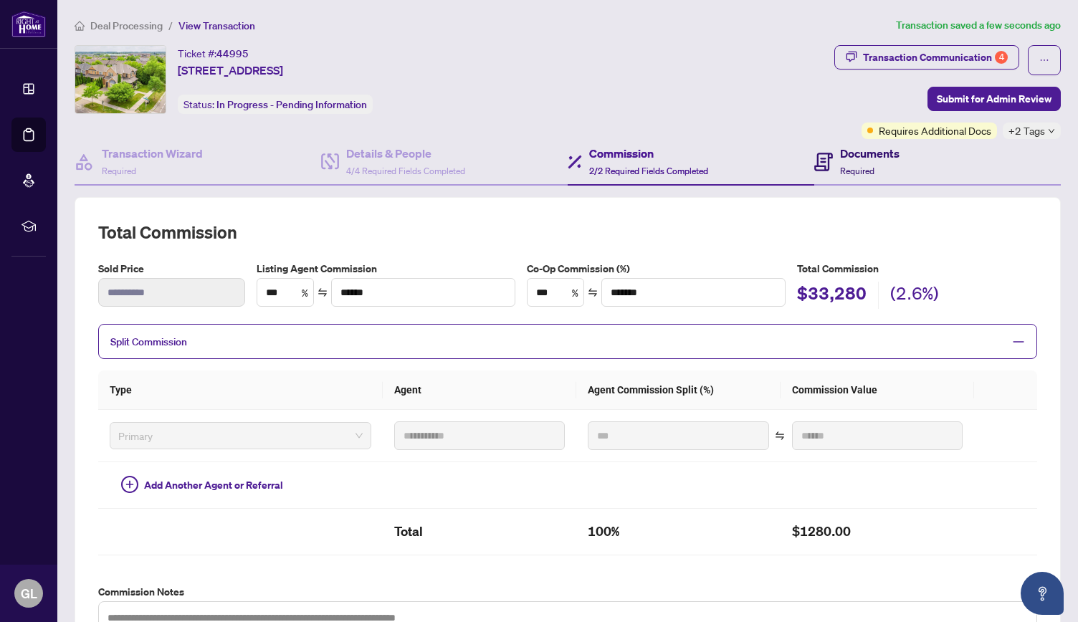
click at [853, 157] on h4 "Documents" at bounding box center [869, 153] width 59 height 17
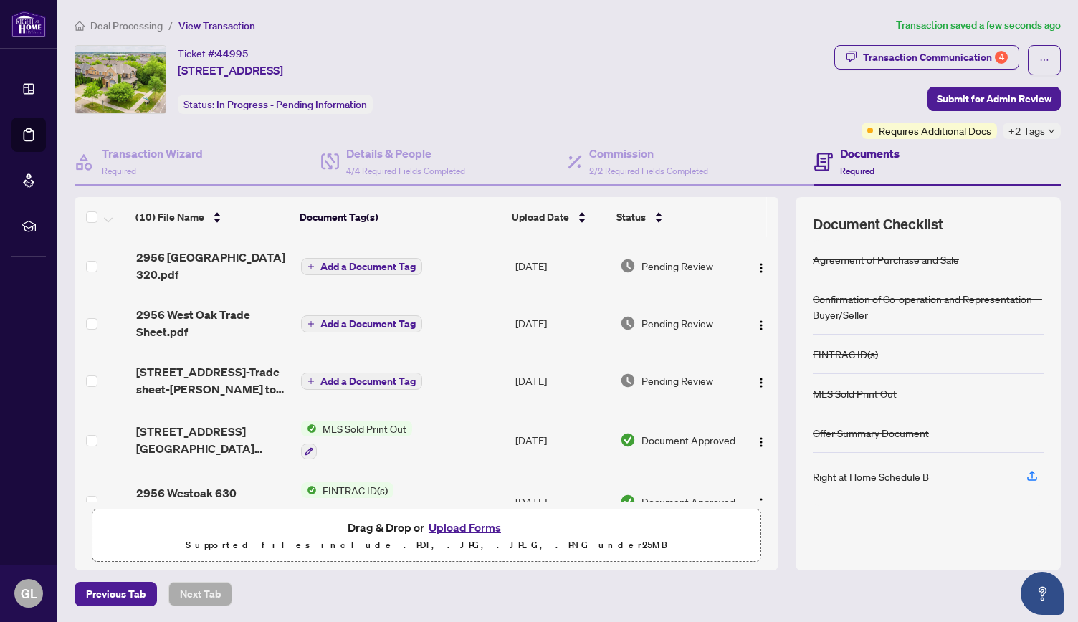
scroll to position [328, 0]
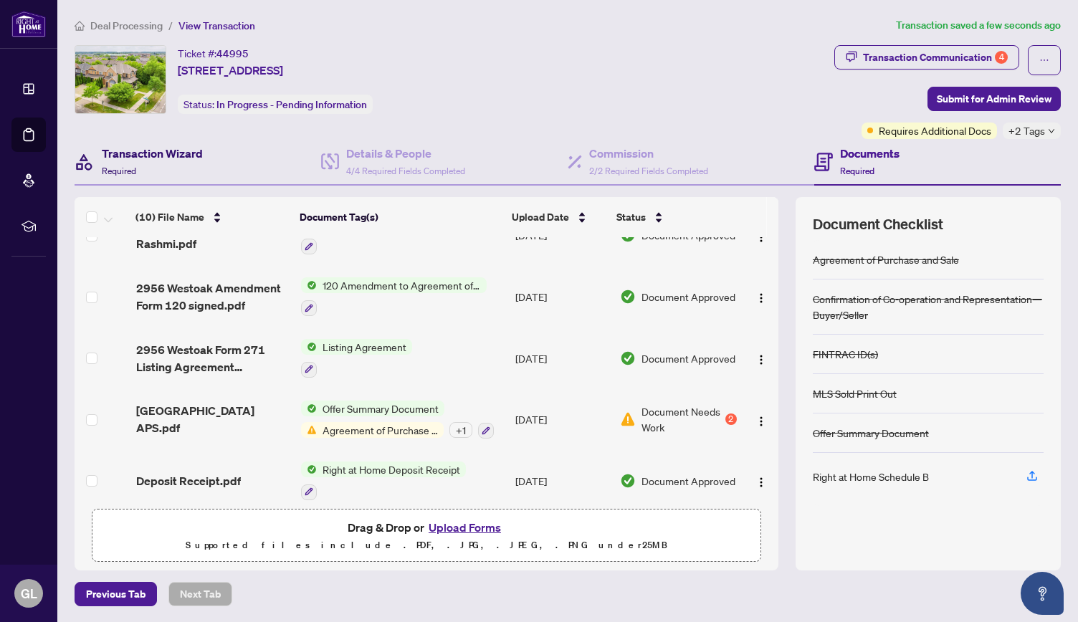
click at [151, 156] on h4 "Transaction Wizard" at bounding box center [152, 153] width 101 height 17
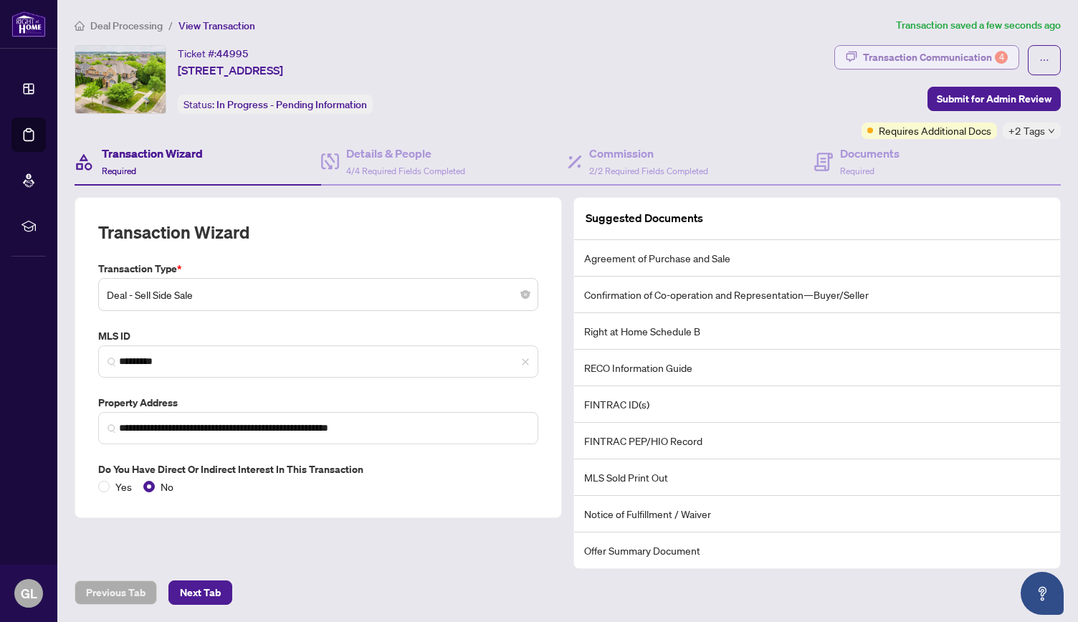
click at [898, 55] on div "Transaction Communication 4" at bounding box center [935, 57] width 145 height 23
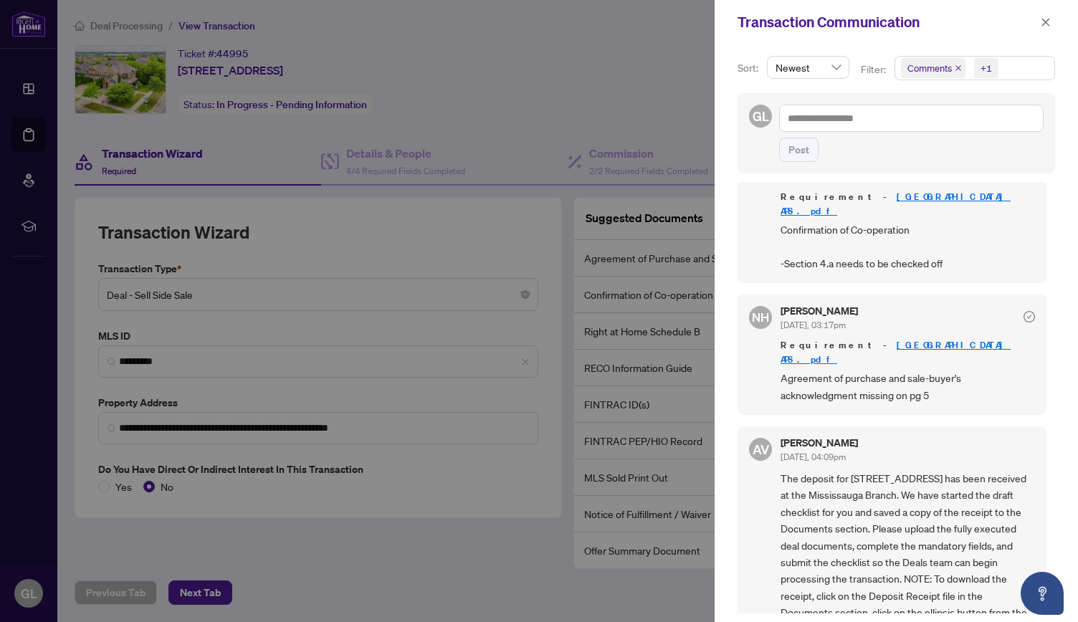
scroll to position [482, 0]
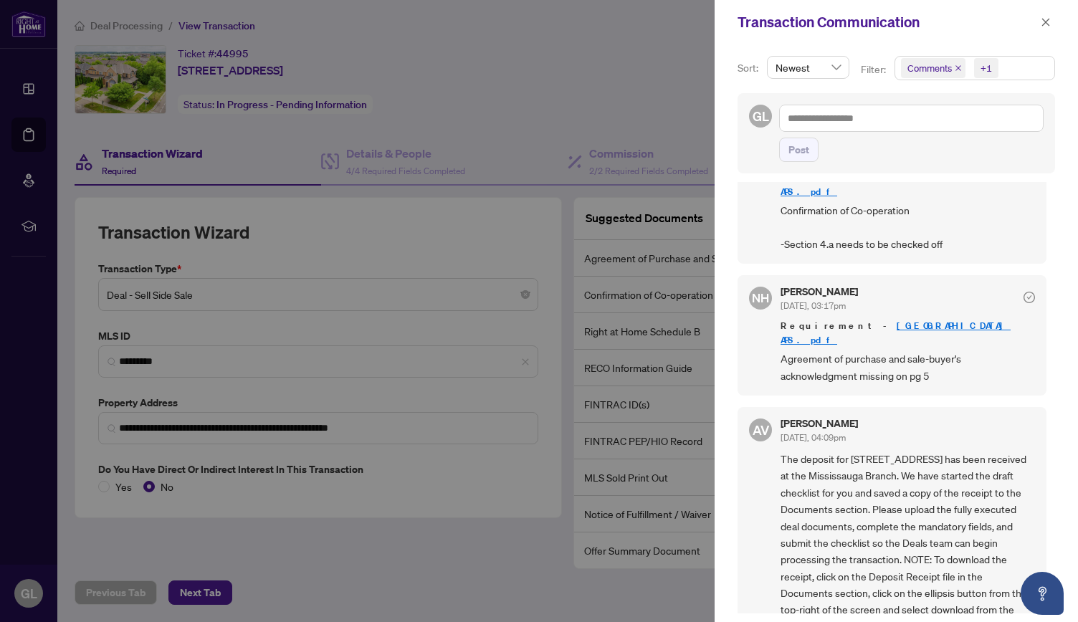
click at [648, 67] on div at bounding box center [539, 311] width 1078 height 622
click at [1041, 20] on icon "close" at bounding box center [1046, 22] width 10 height 10
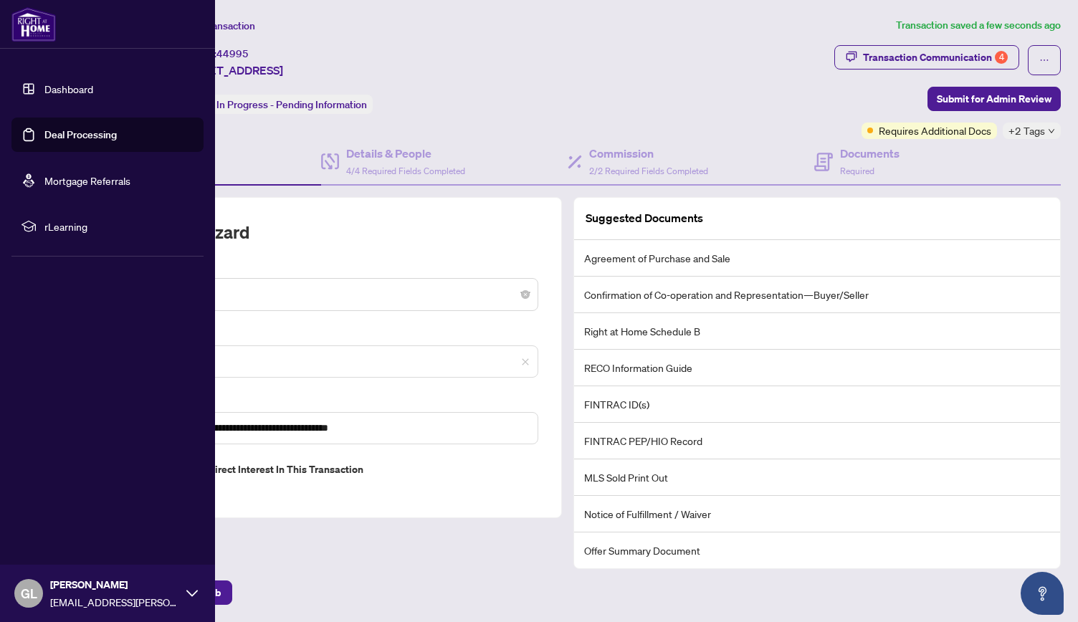
click at [44, 85] on link "Dashboard" at bounding box center [68, 88] width 49 height 13
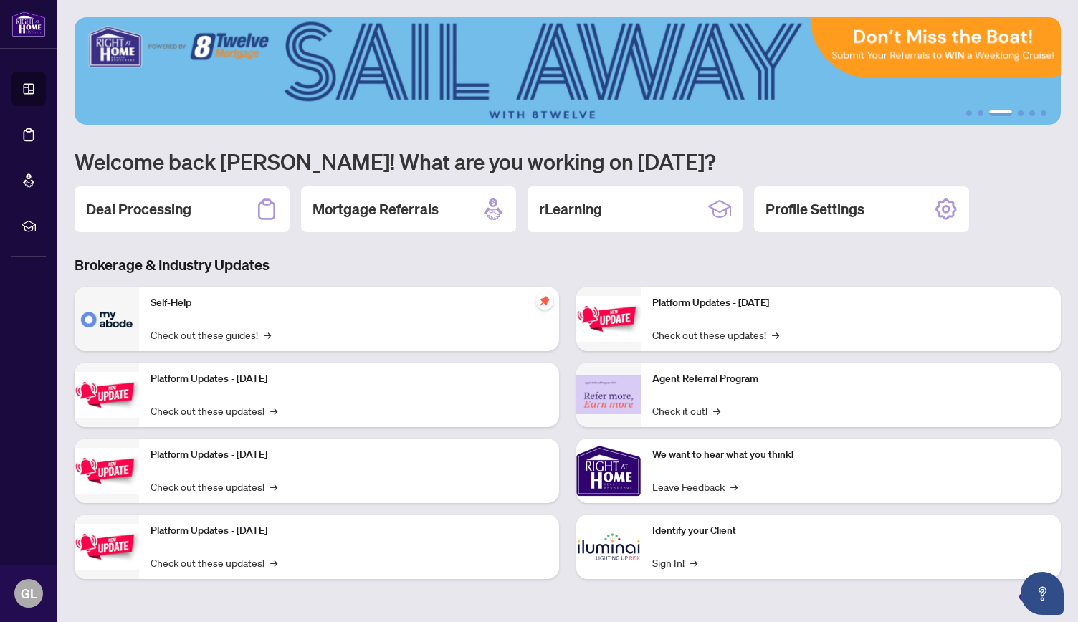
click at [302, 165] on h1 "Welcome back [PERSON_NAME]! What are you working on [DATE]?" at bounding box center [568, 161] width 986 height 27
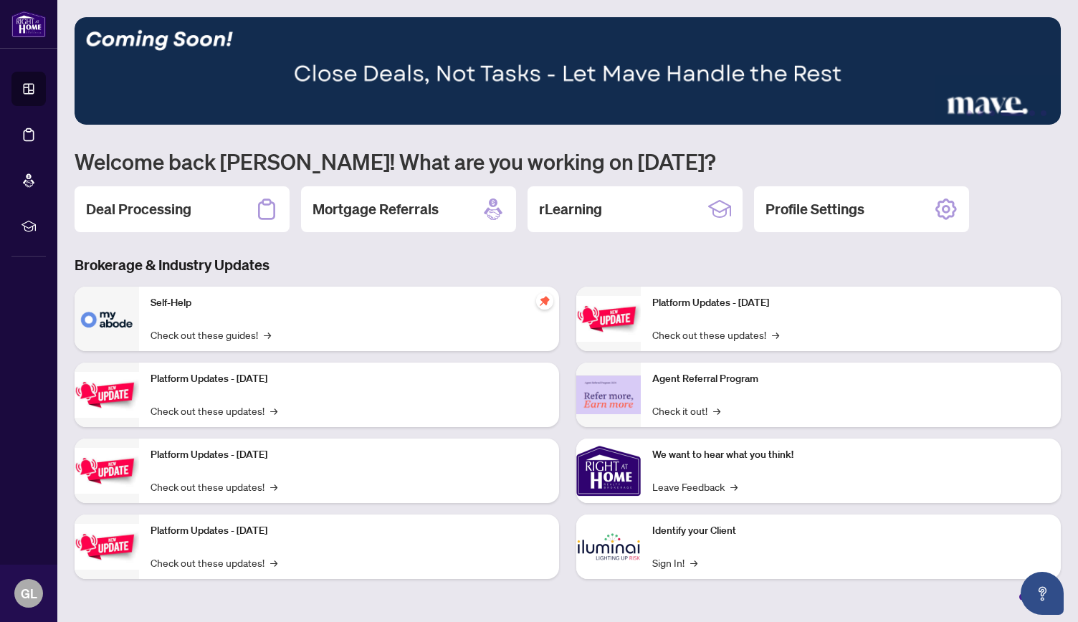
click at [302, 165] on h1 "Welcome back [PERSON_NAME]! What are you working on [DATE]?" at bounding box center [568, 161] width 986 height 27
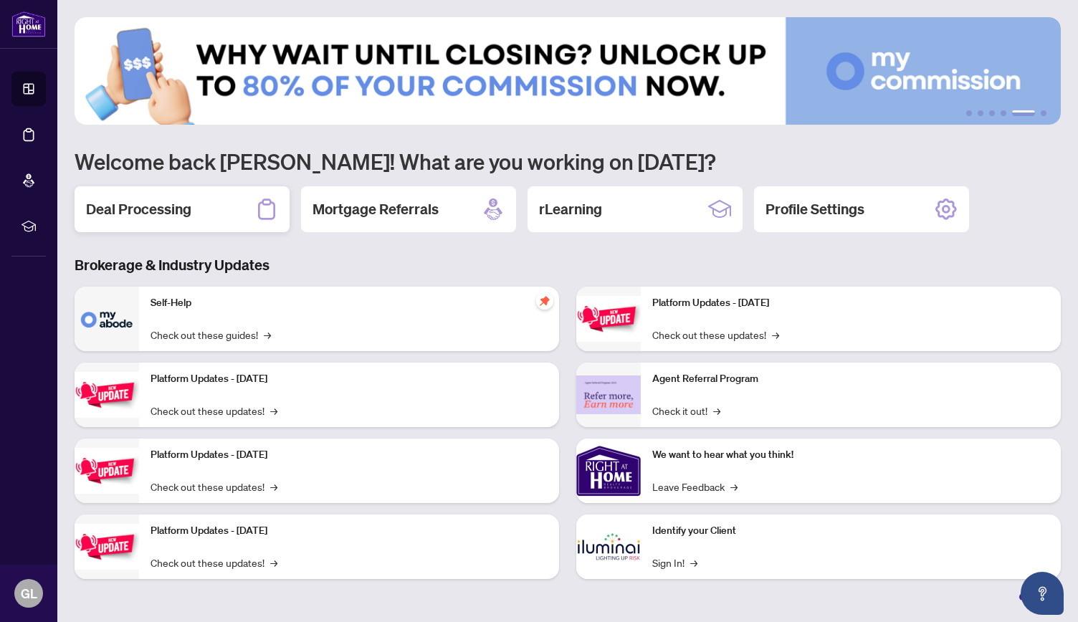
click at [143, 211] on h2 "Deal Processing" at bounding box center [138, 209] width 105 height 20
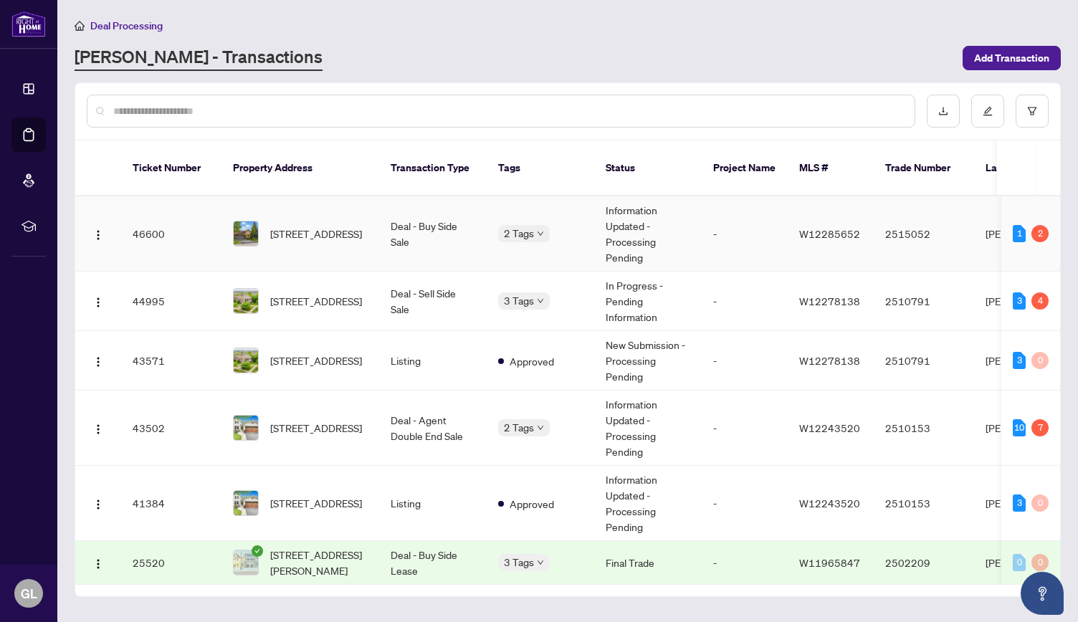
click at [354, 226] on span "[STREET_ADDRESS]" at bounding box center [316, 234] width 92 height 16
click at [401, 281] on td "Deal - Sell Side Sale" at bounding box center [433, 301] width 108 height 59
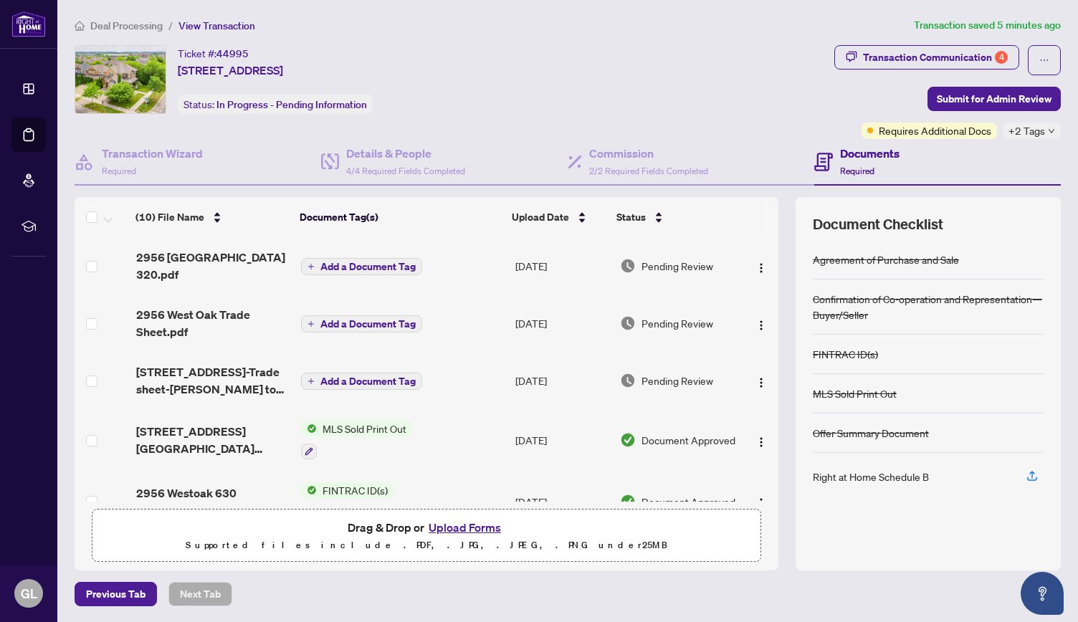
click at [464, 521] on button "Upload Forms" at bounding box center [464, 527] width 81 height 19
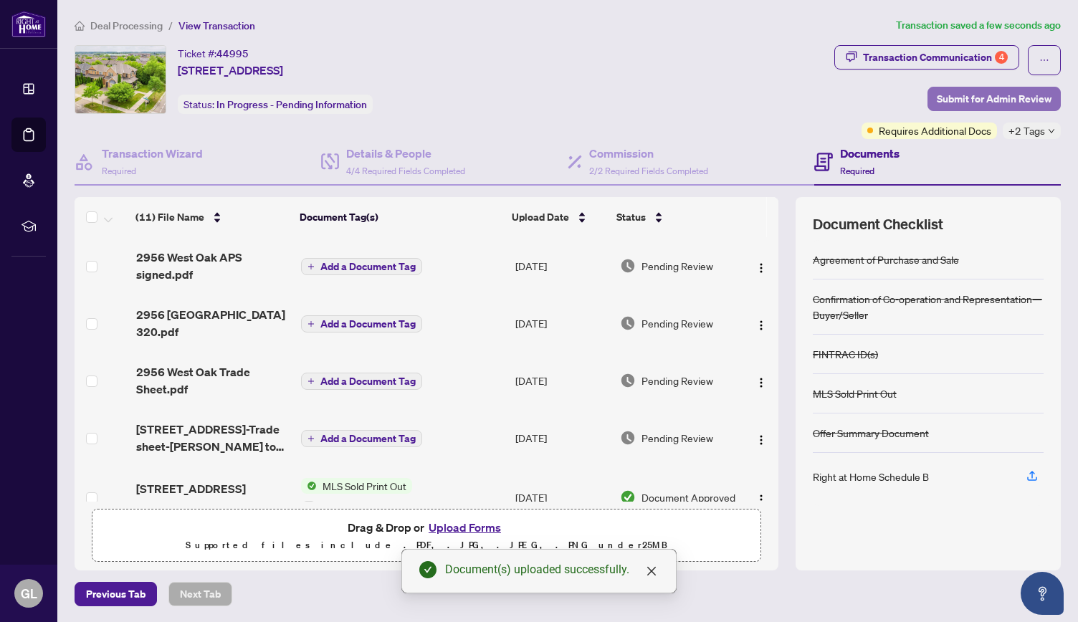
click at [971, 101] on span "Submit for Admin Review" at bounding box center [994, 98] width 115 height 23
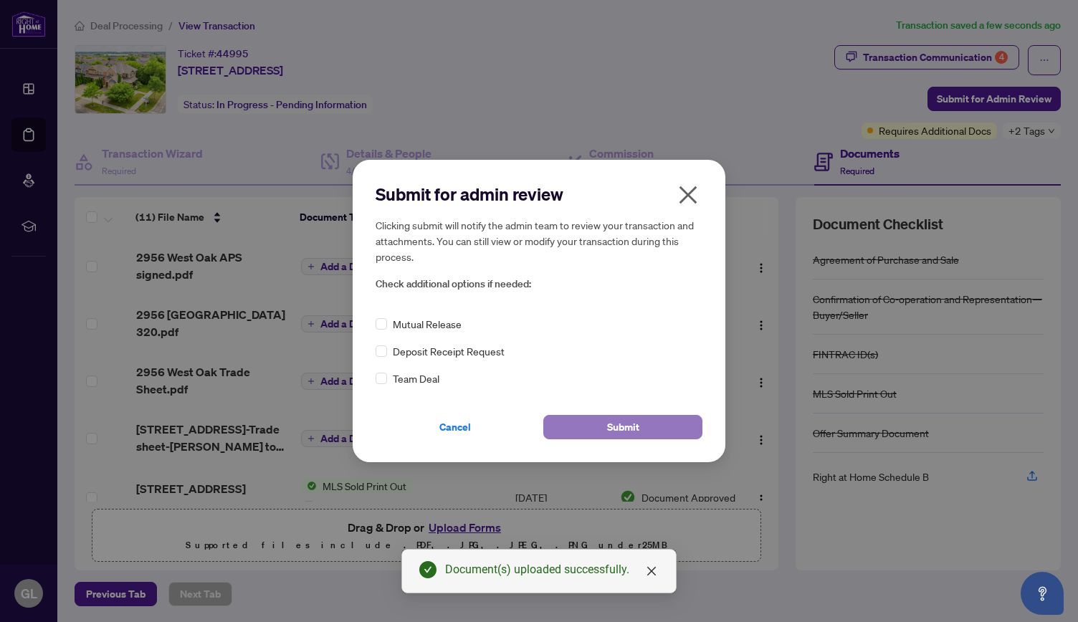
click at [645, 429] on button "Submit" at bounding box center [622, 427] width 159 height 24
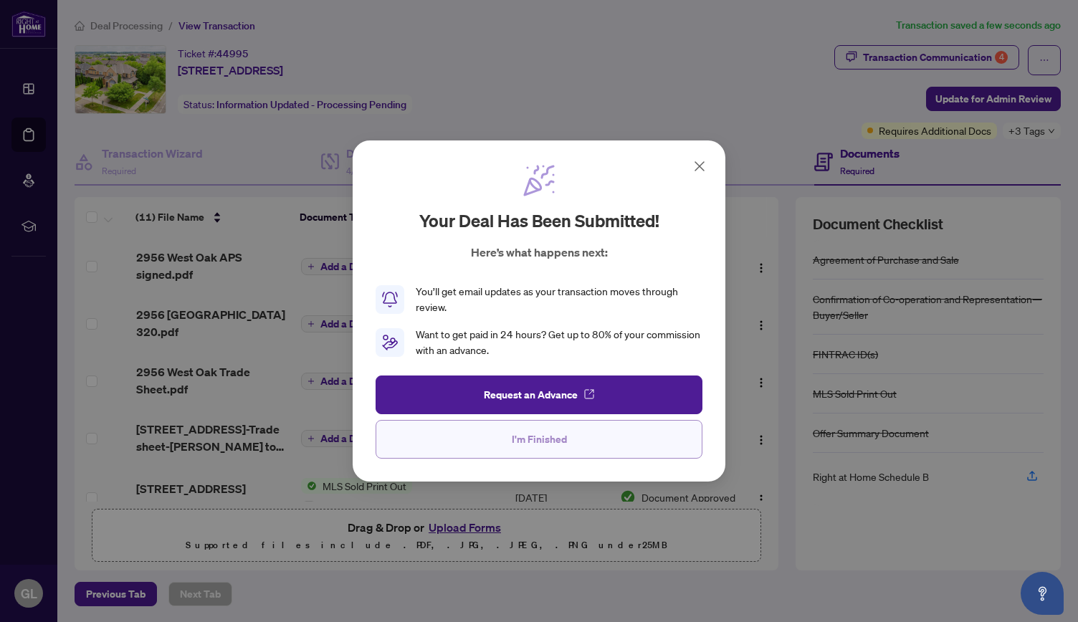
click at [575, 441] on button "I'm Finished" at bounding box center [539, 439] width 327 height 39
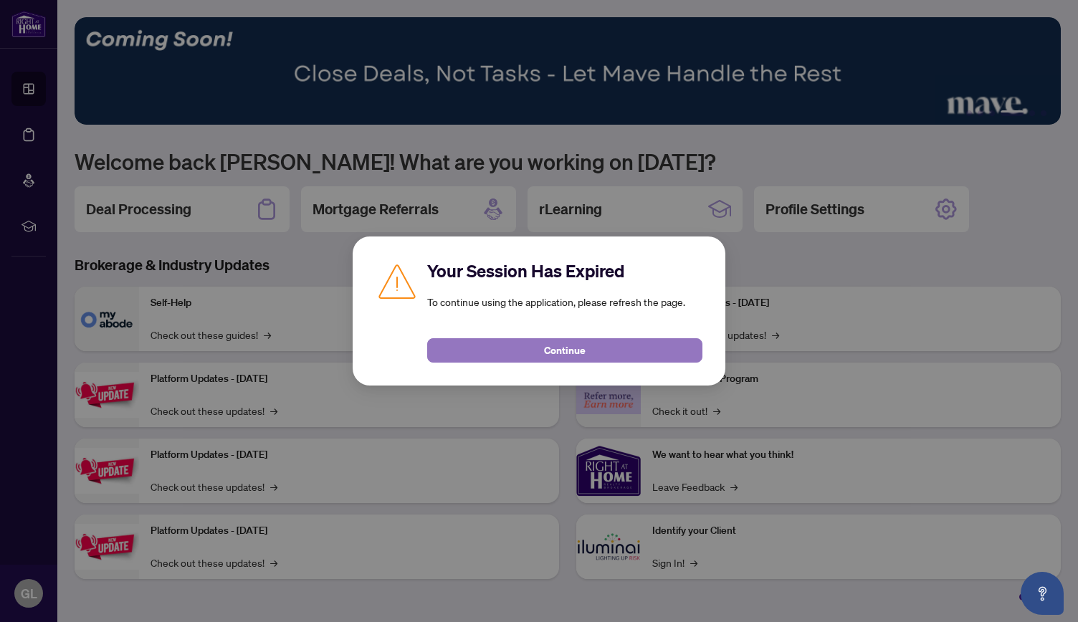
click at [502, 349] on button "Continue" at bounding box center [564, 350] width 275 height 24
